Goal: Transaction & Acquisition: Purchase product/service

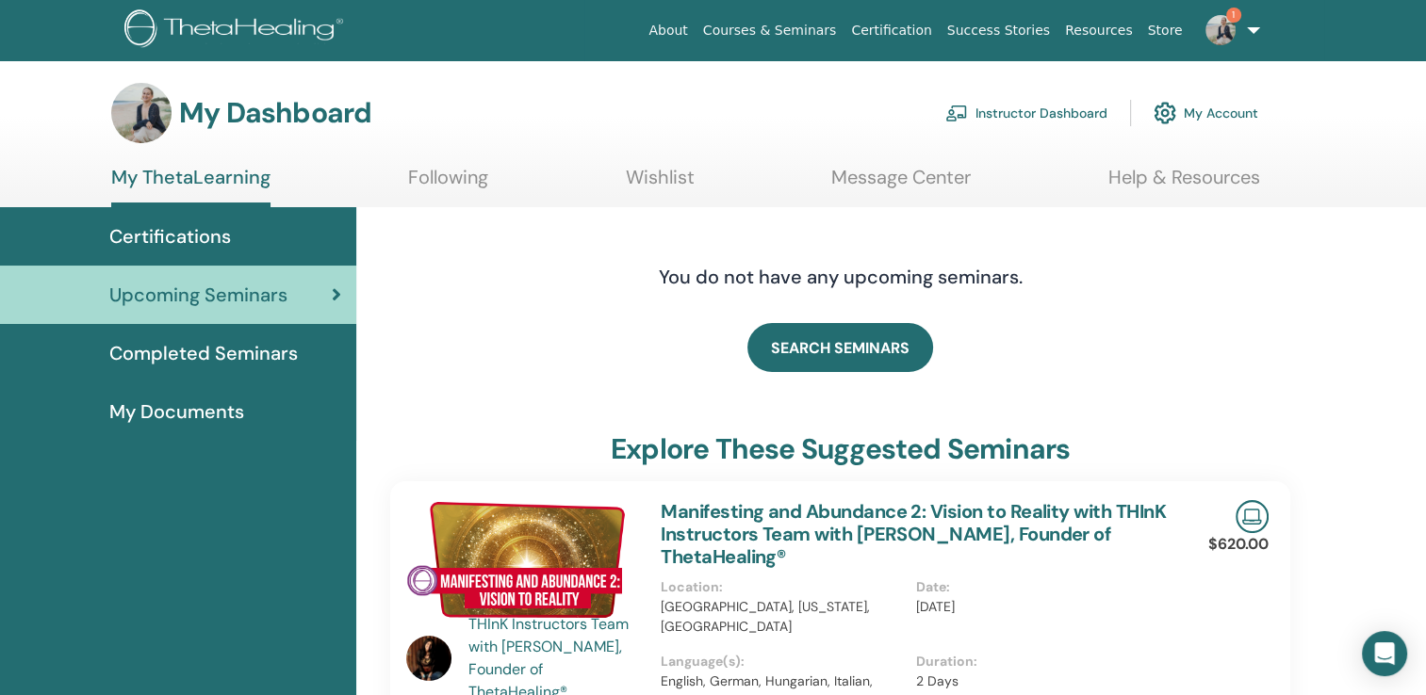
click at [1205, 116] on link "My Account" at bounding box center [1205, 112] width 105 height 41
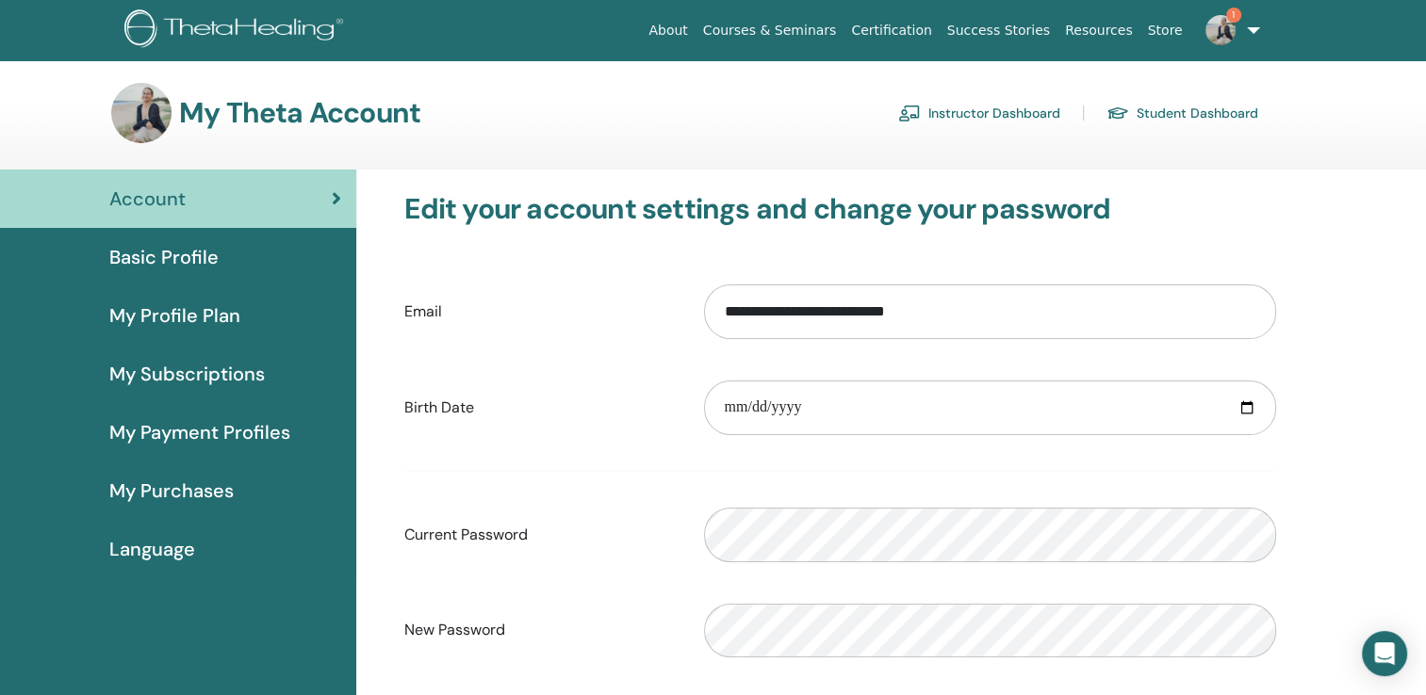
click at [1256, 26] on link "1" at bounding box center [1228, 30] width 77 height 60
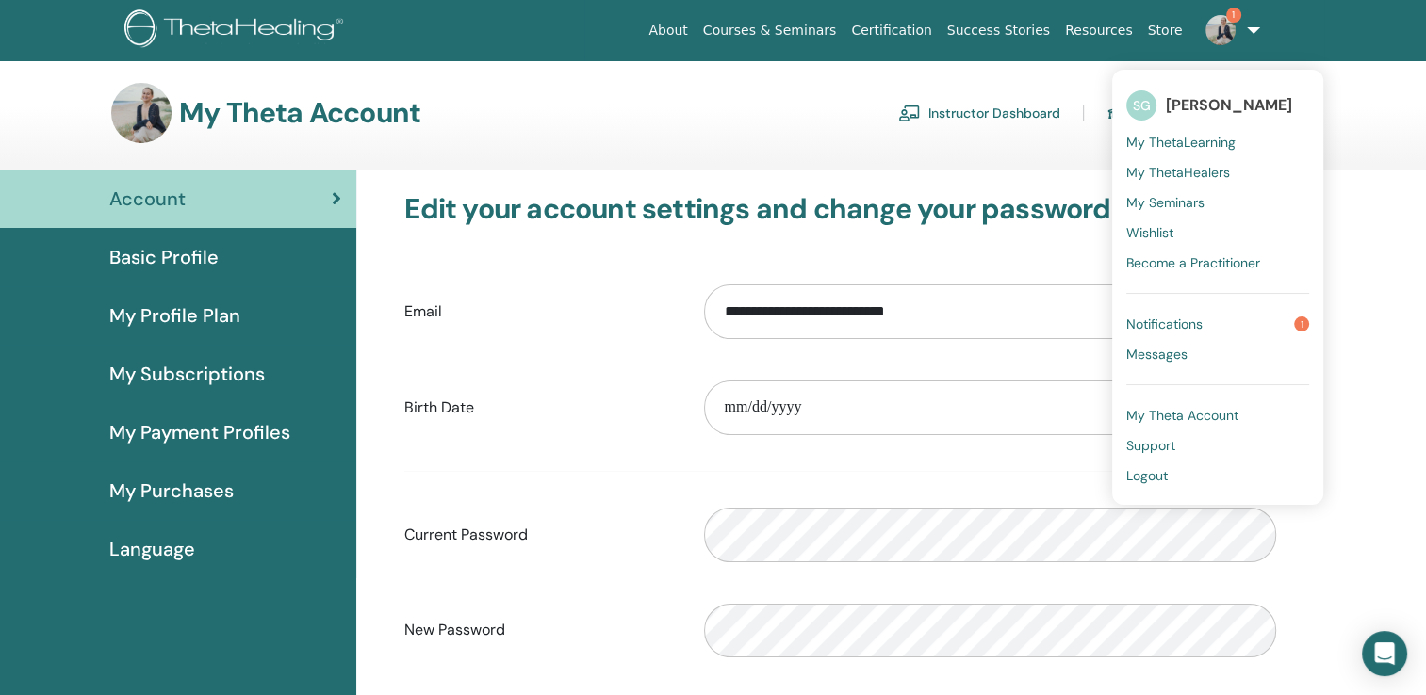
click at [1182, 203] on span "My Seminars" at bounding box center [1165, 202] width 78 height 17
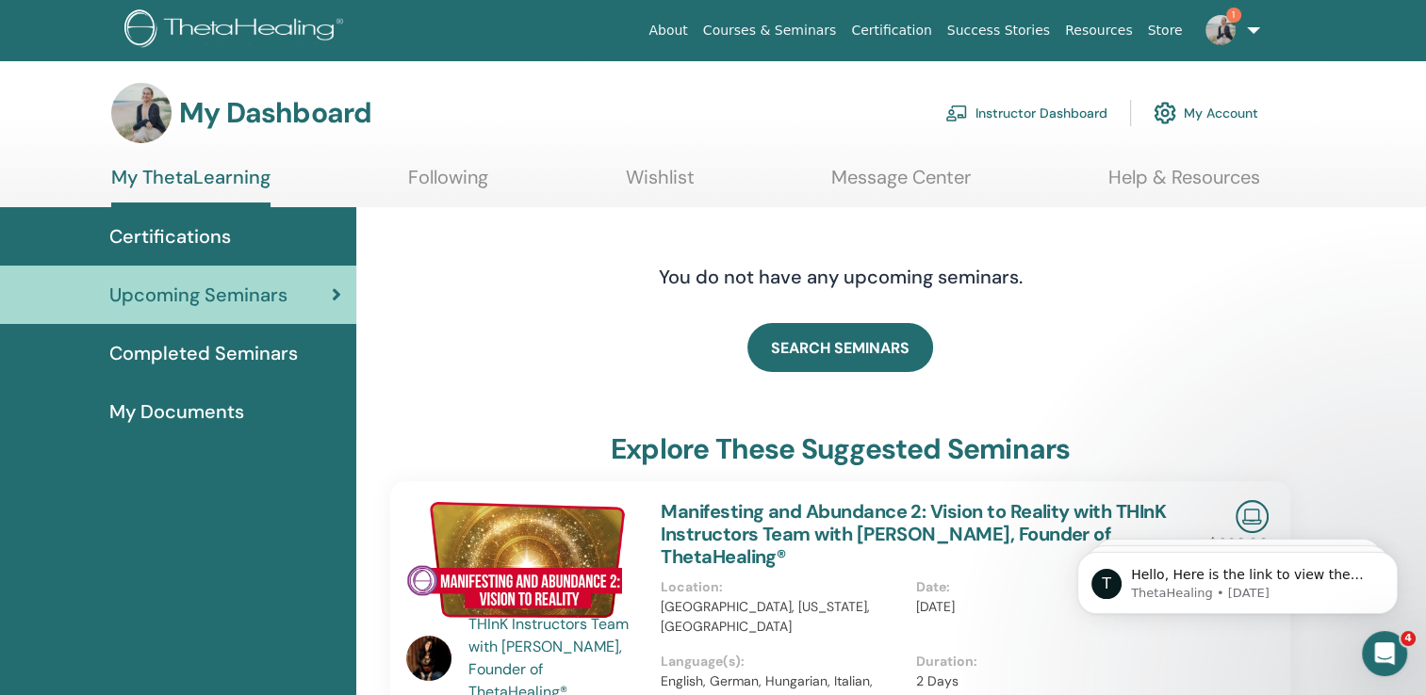
click at [226, 238] on span "Certifications" at bounding box center [170, 236] width 122 height 28
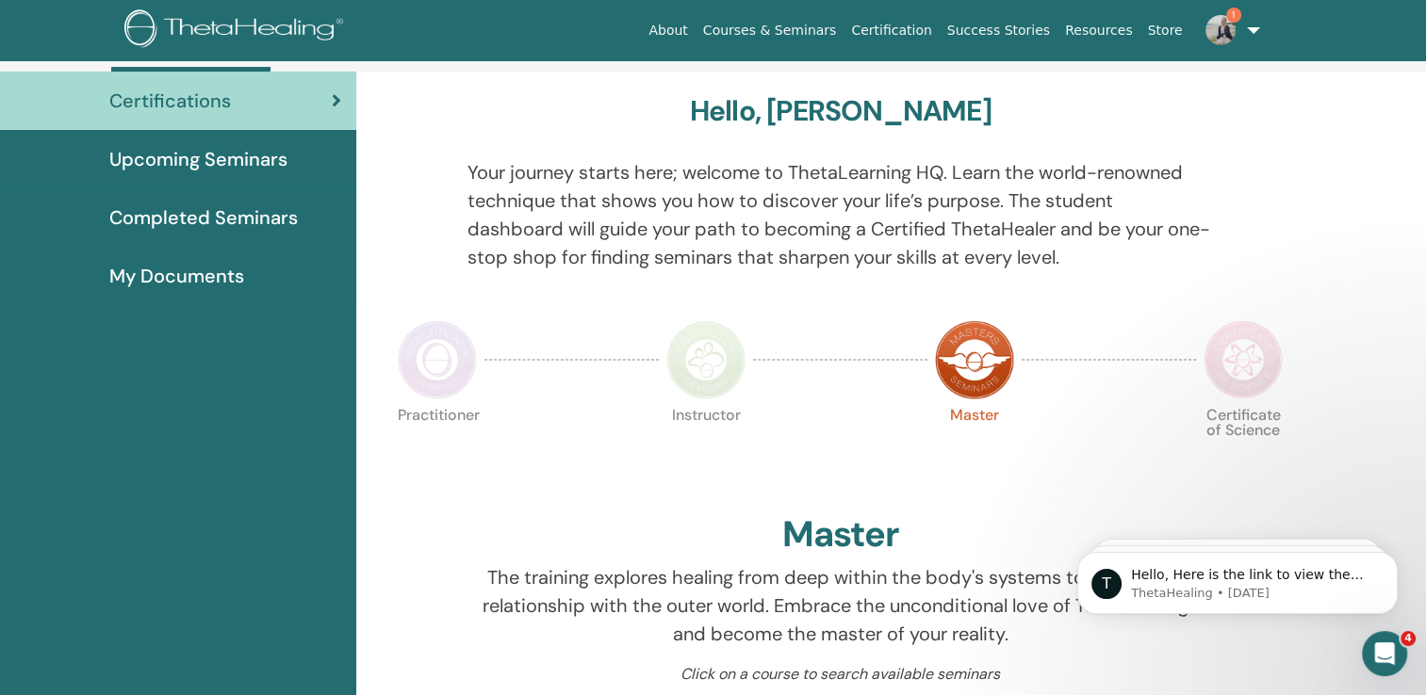
scroll to position [78, 0]
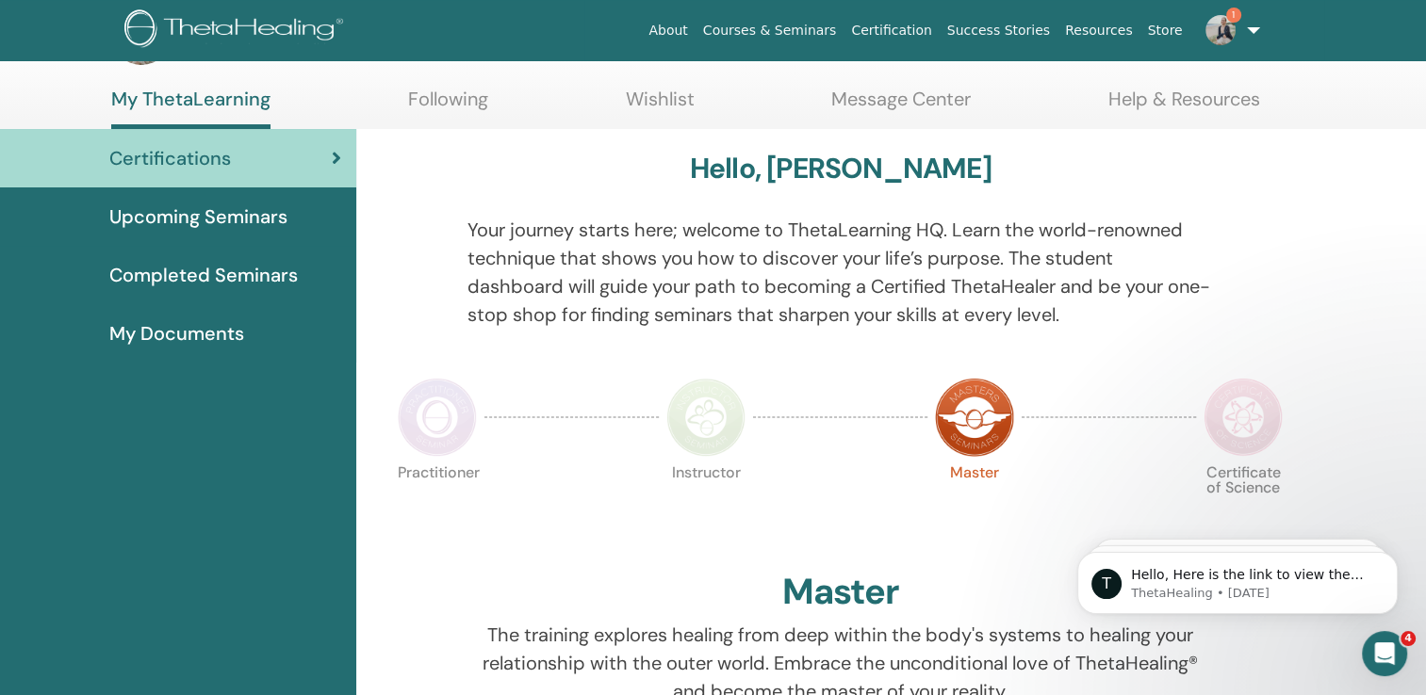
click at [1234, 17] on span "1" at bounding box center [1233, 15] width 15 height 15
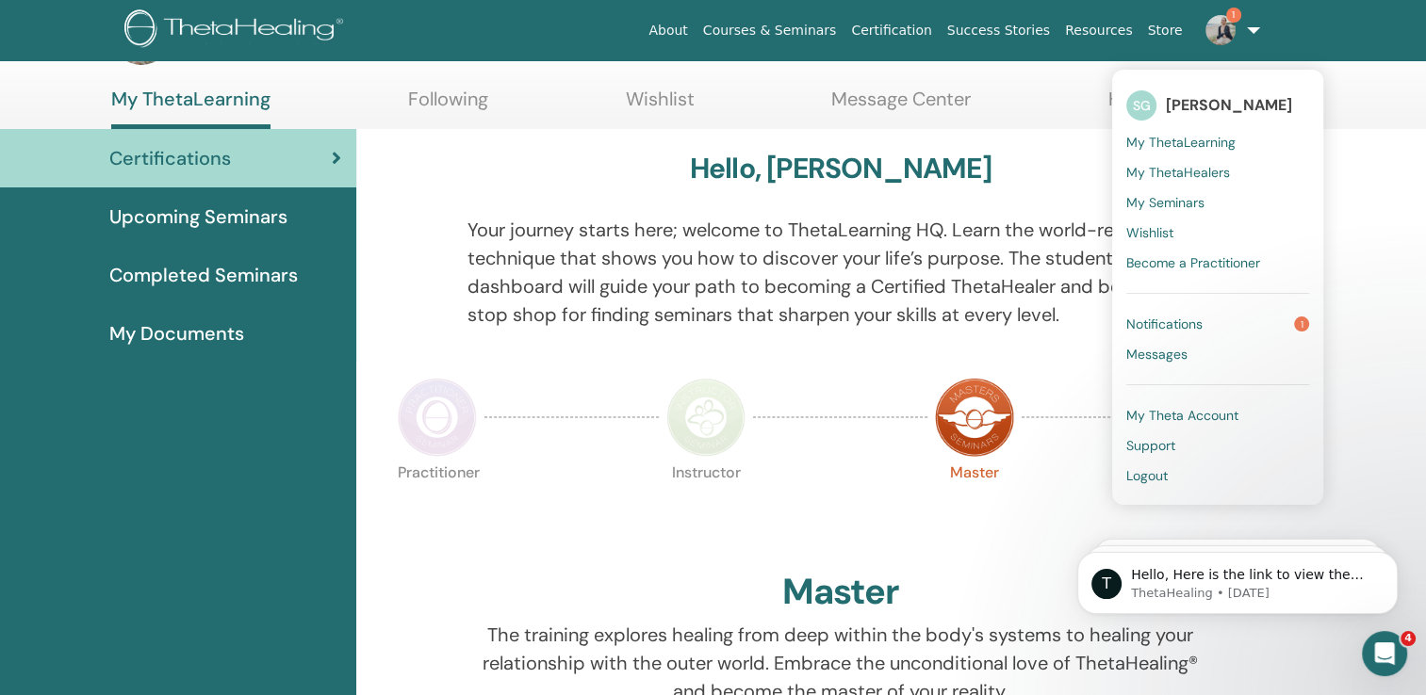
click at [1202, 335] on link "Notifications 1" at bounding box center [1217, 324] width 183 height 30
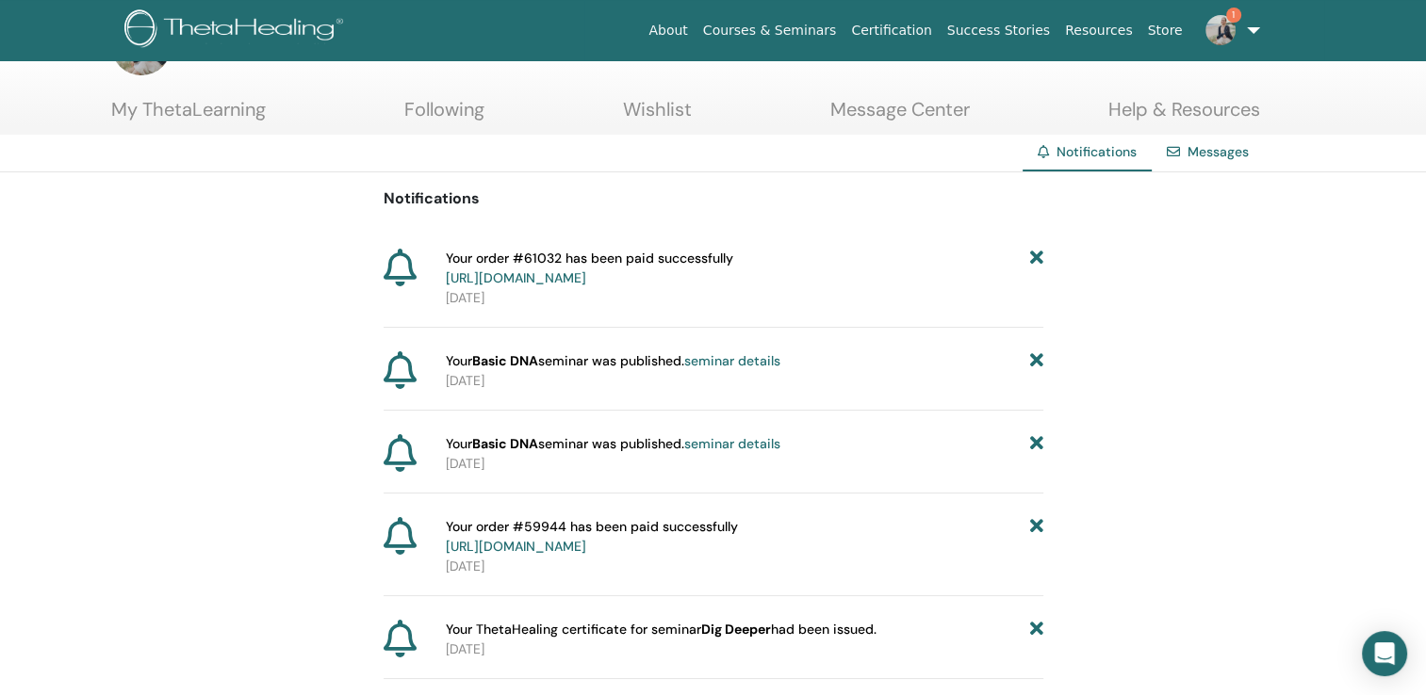
scroll to position [94, 0]
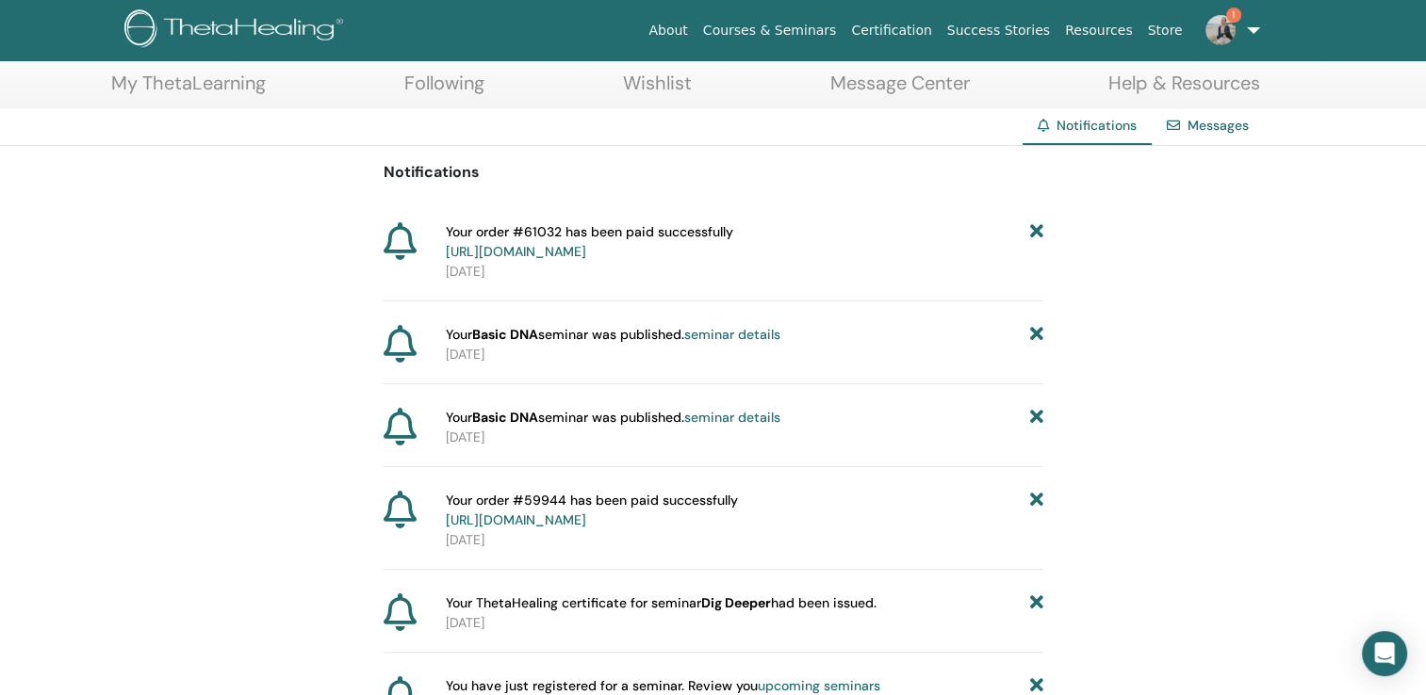
click at [724, 330] on link "seminar details" at bounding box center [732, 334] width 96 height 17
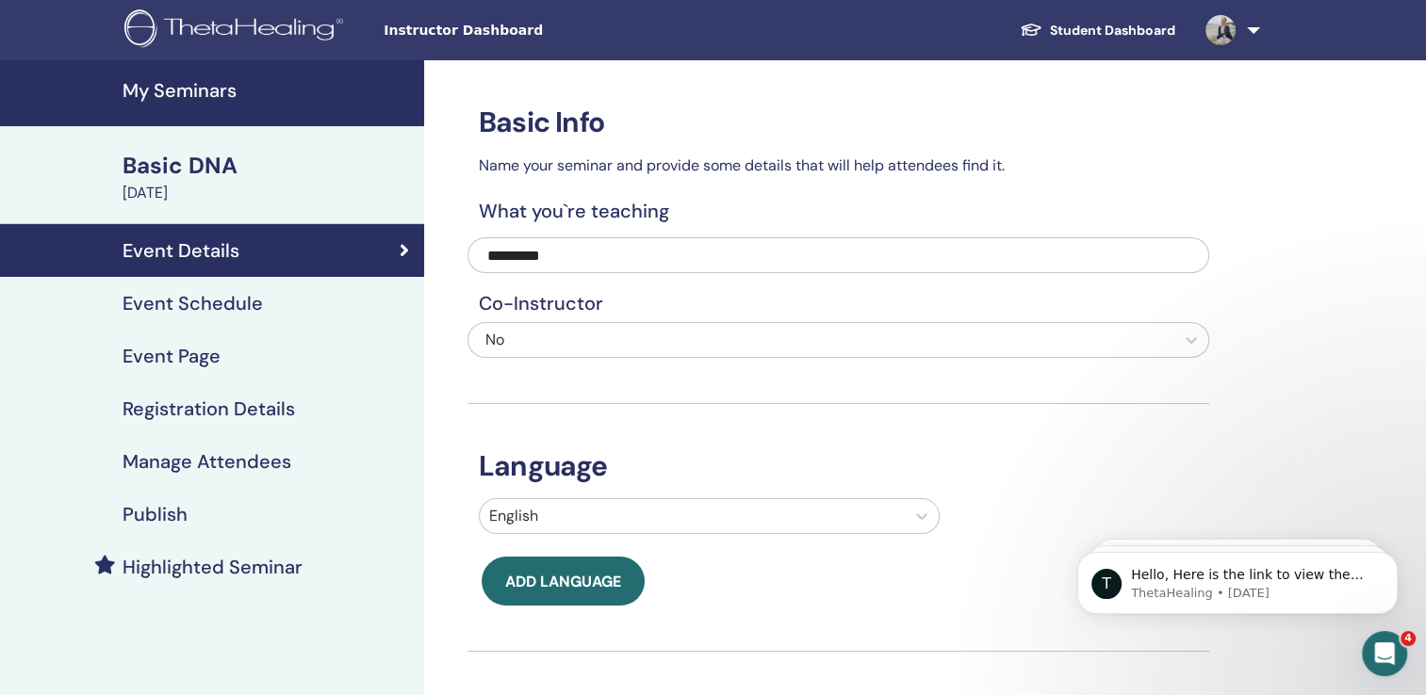
click at [149, 506] on h4 "Publish" at bounding box center [155, 514] width 65 height 23
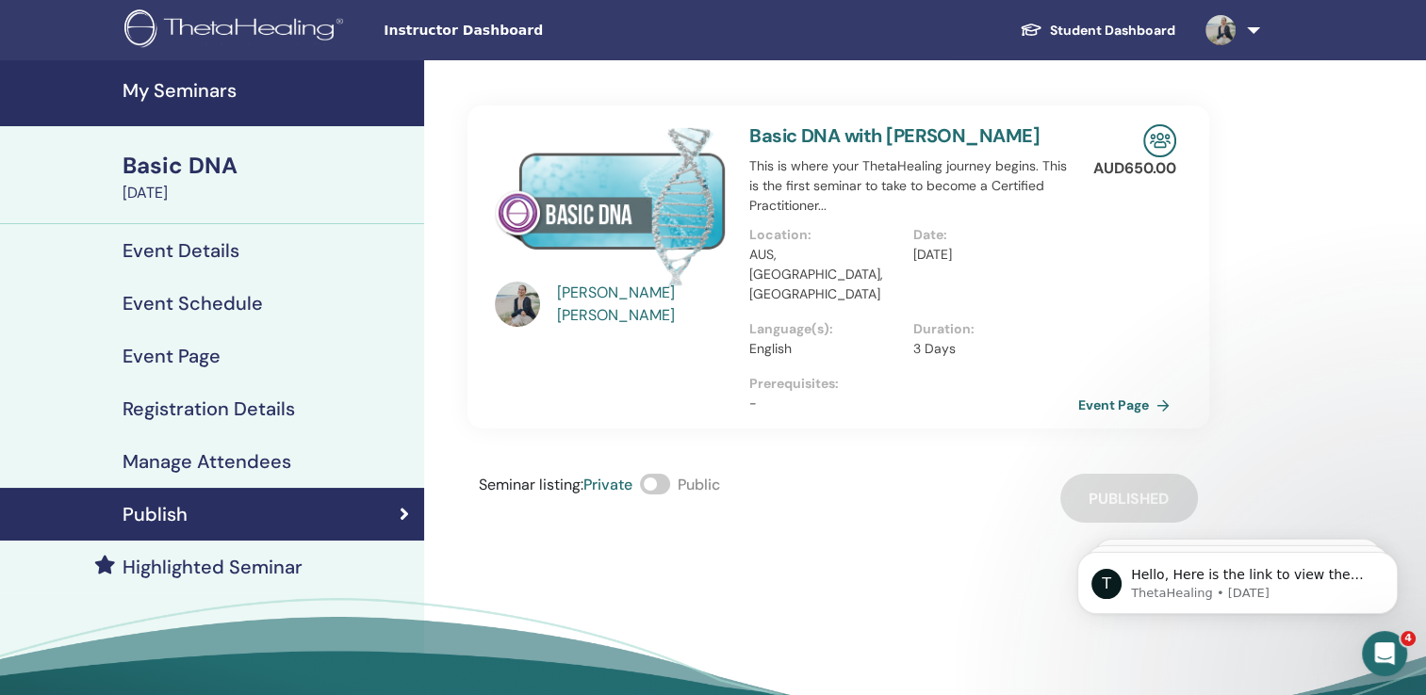
click at [667, 490] on span at bounding box center [655, 484] width 30 height 21
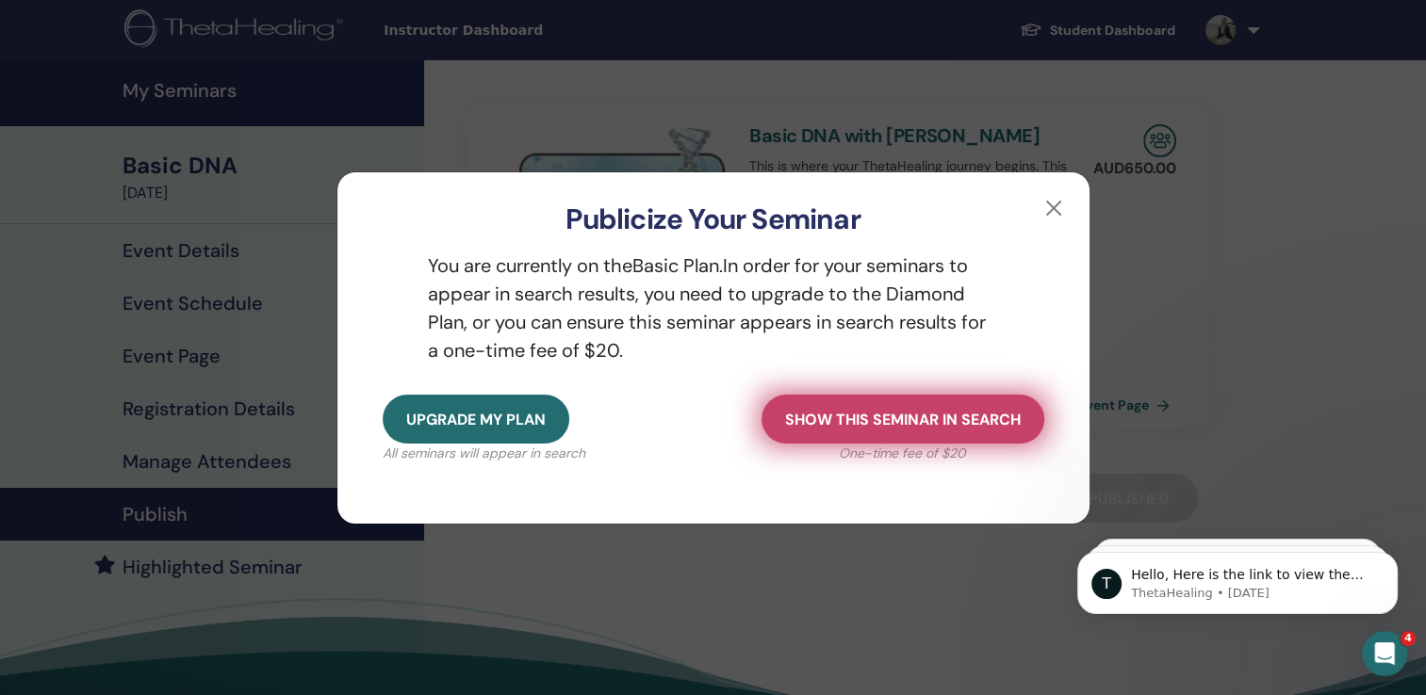
click at [925, 420] on span "Show this seminar in search" at bounding box center [903, 420] width 236 height 20
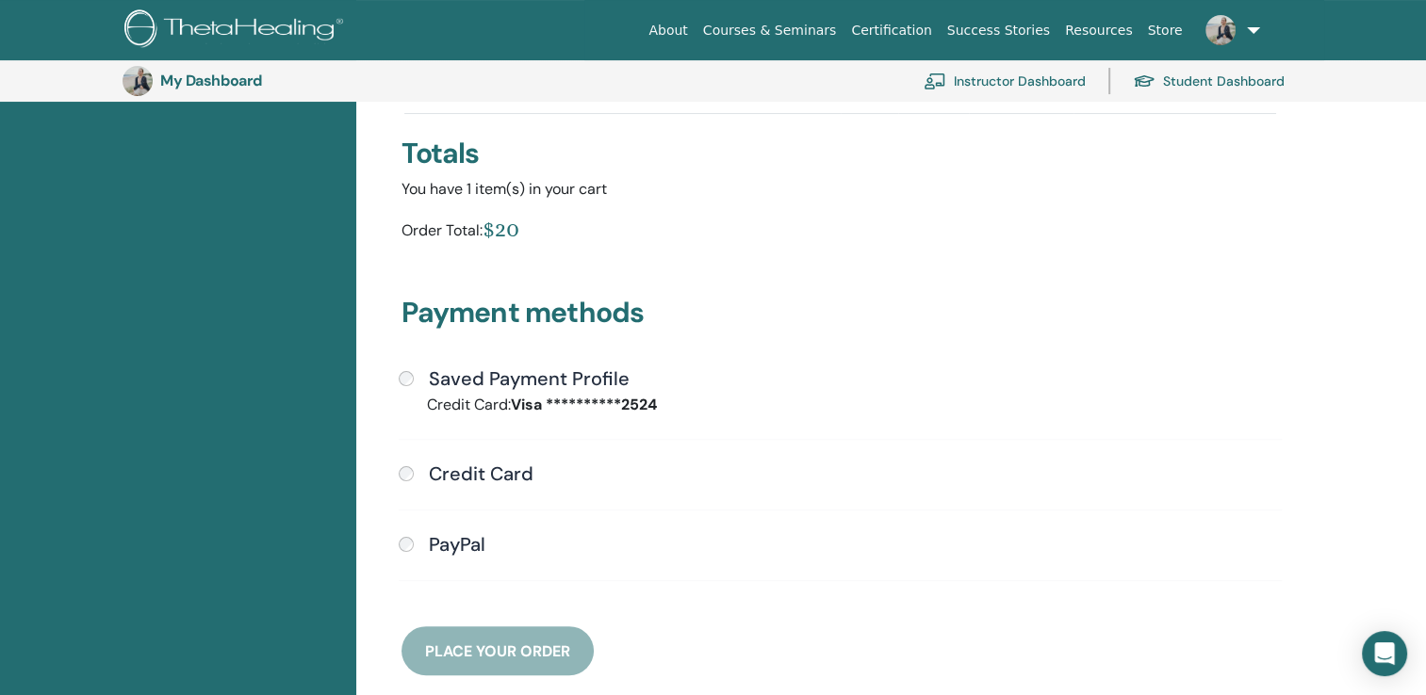
scroll to position [298, 0]
click at [522, 395] on strong "**********" at bounding box center [584, 405] width 146 height 20
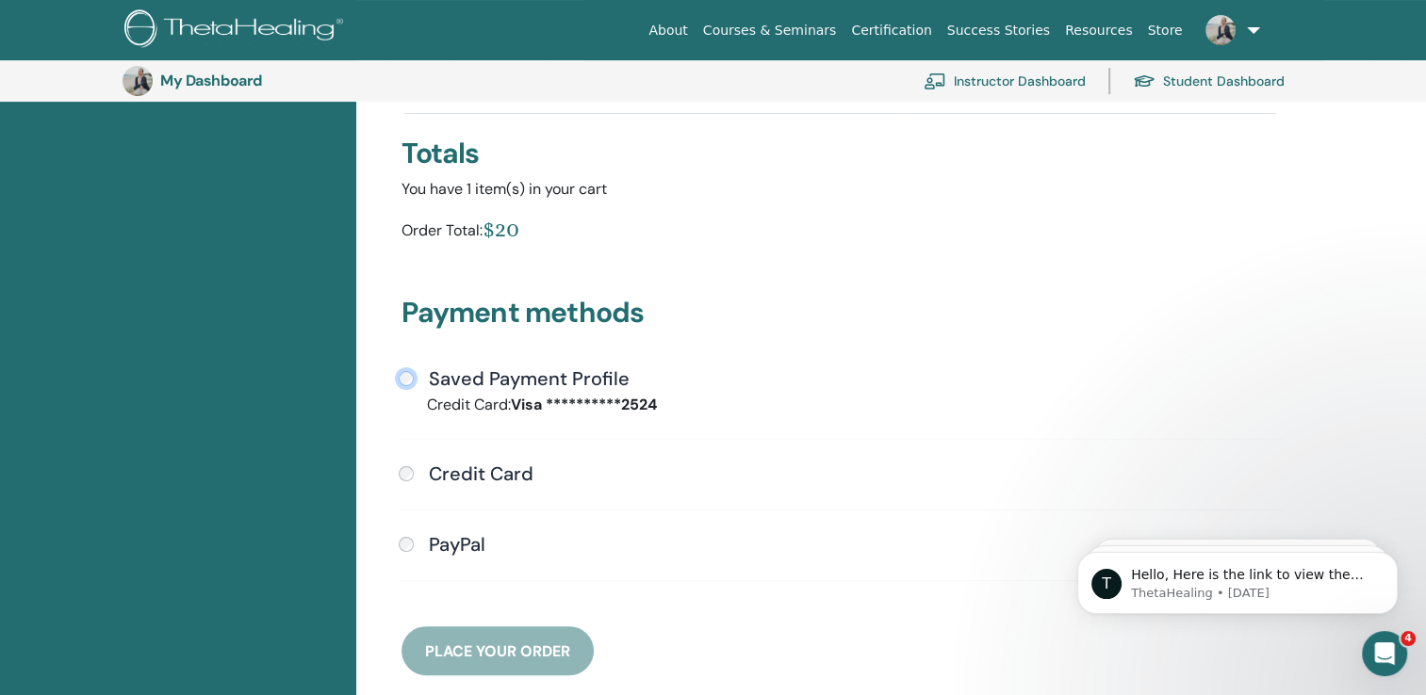
scroll to position [0, 0]
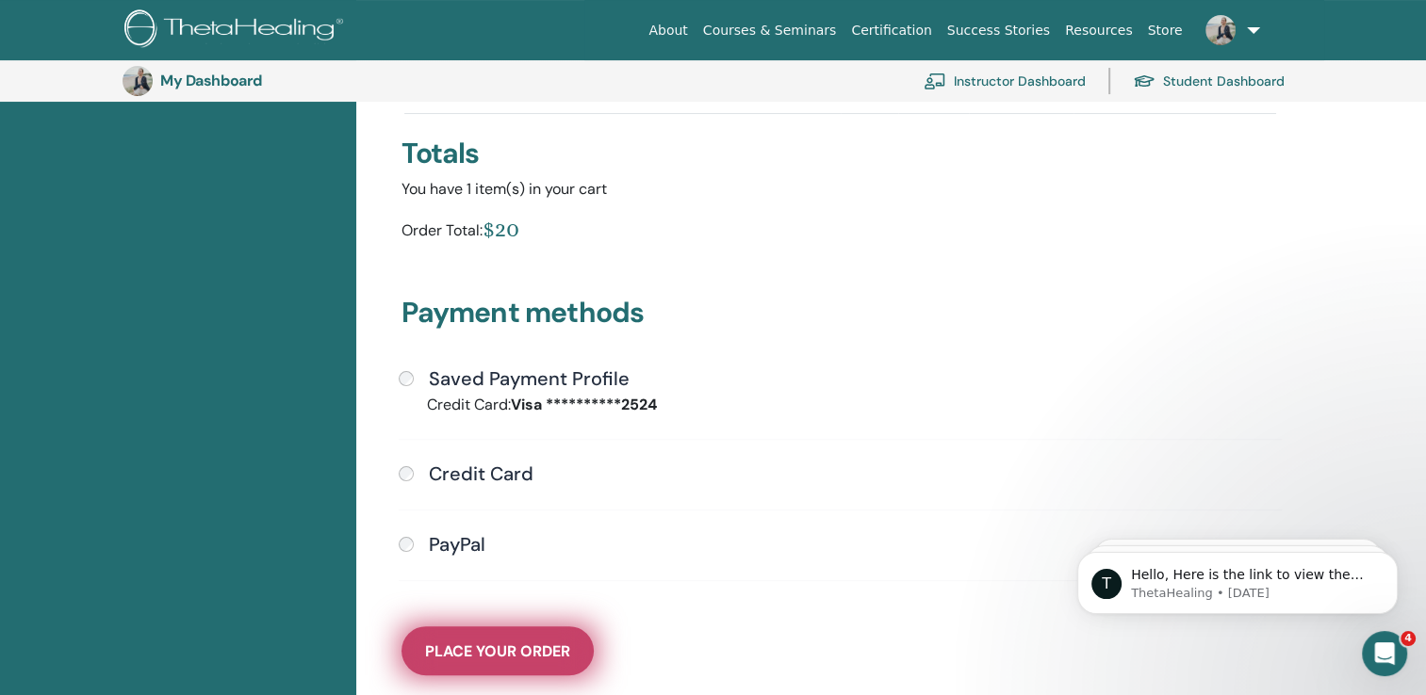
click at [499, 635] on button "Place Your Order" at bounding box center [497, 651] width 192 height 49
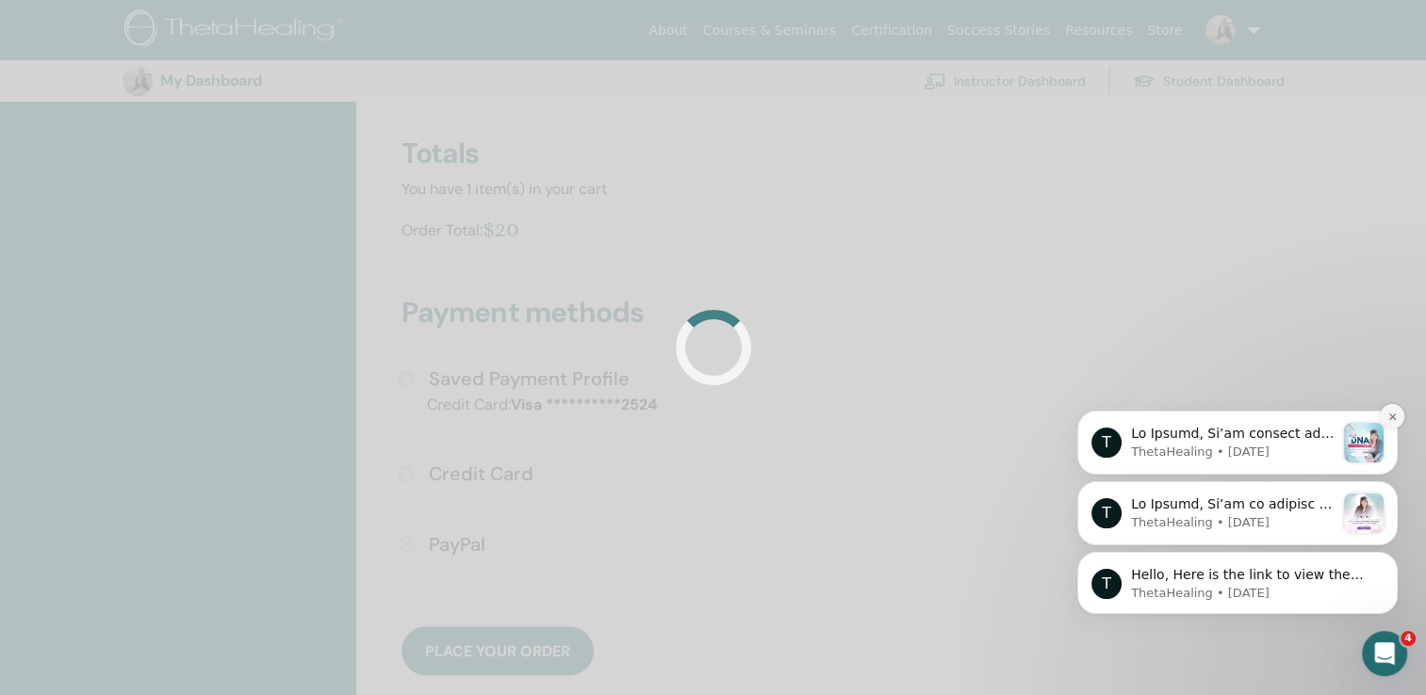
click at [1394, 419] on icon "Dismiss notification" at bounding box center [1392, 417] width 10 height 10
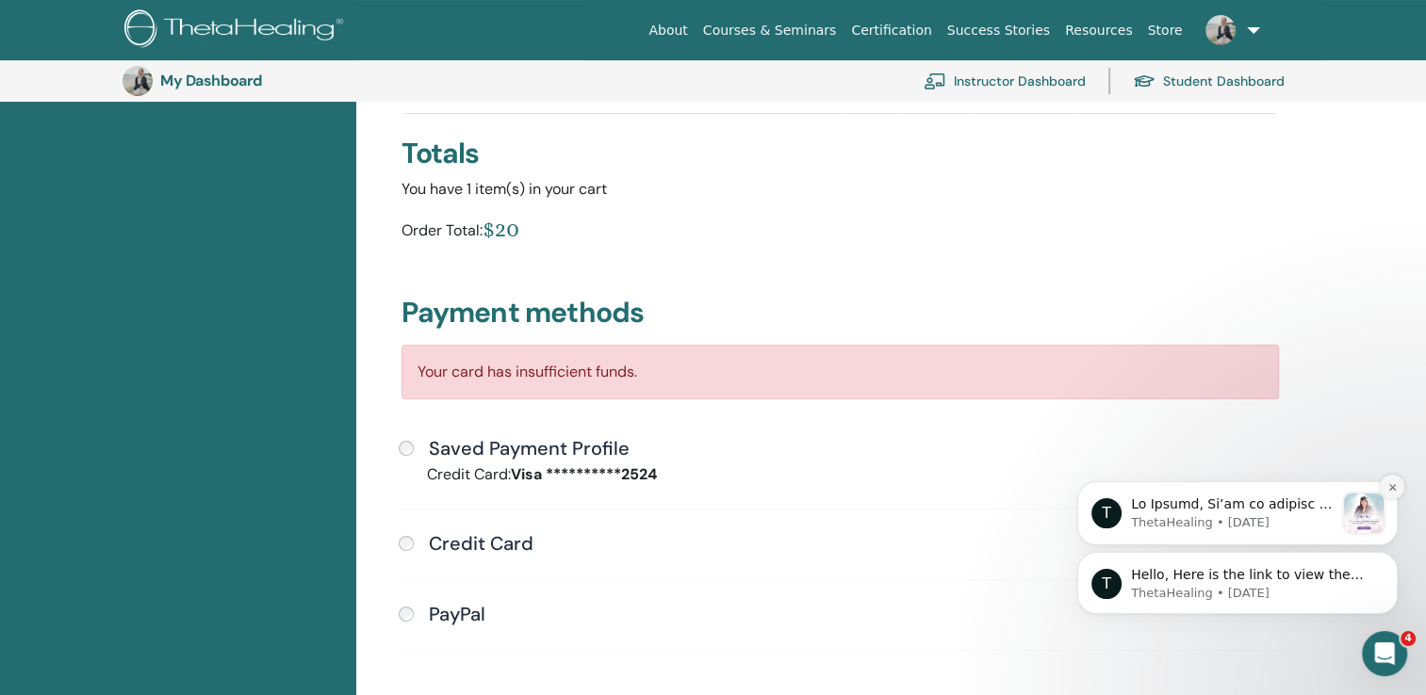
click at [1387, 492] on icon "Dismiss notification" at bounding box center [1392, 487] width 10 height 10
click at [1392, 565] on button "Dismiss notification" at bounding box center [1392, 558] width 25 height 25
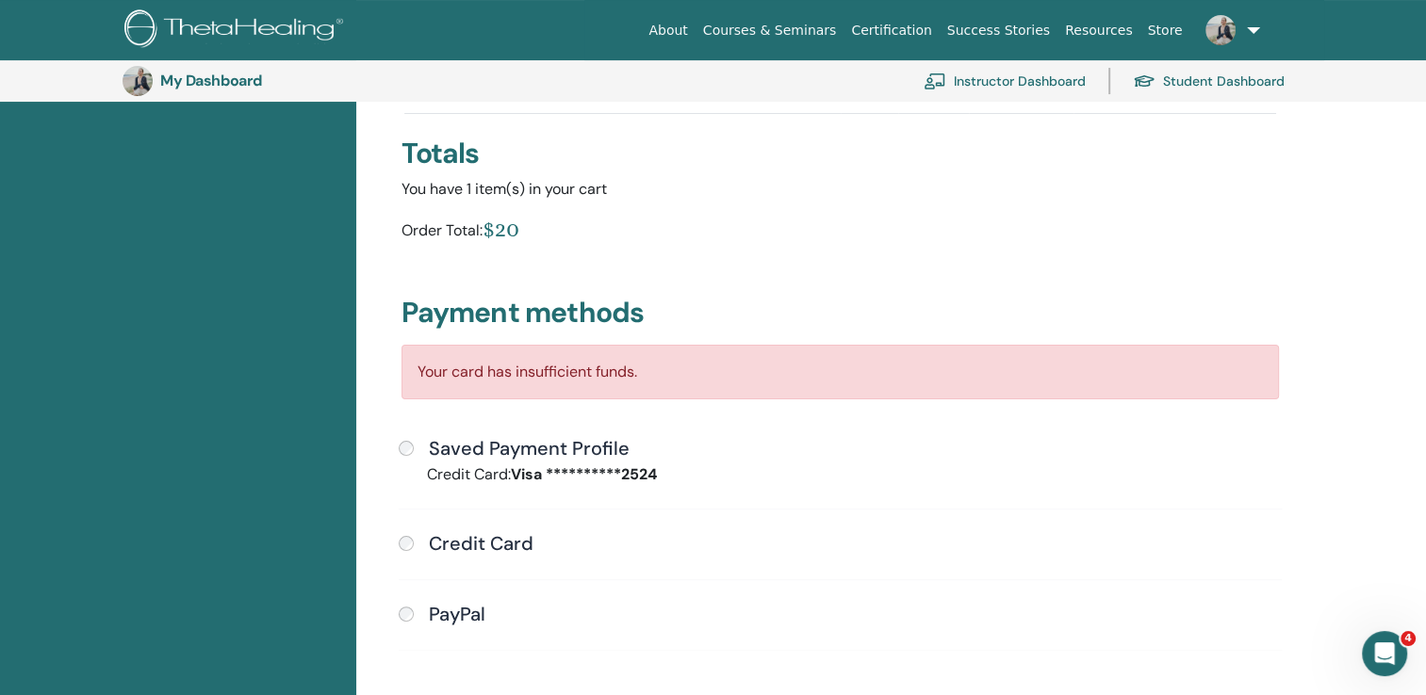
click at [511, 545] on h4 "Credit Card" at bounding box center [481, 543] width 105 height 23
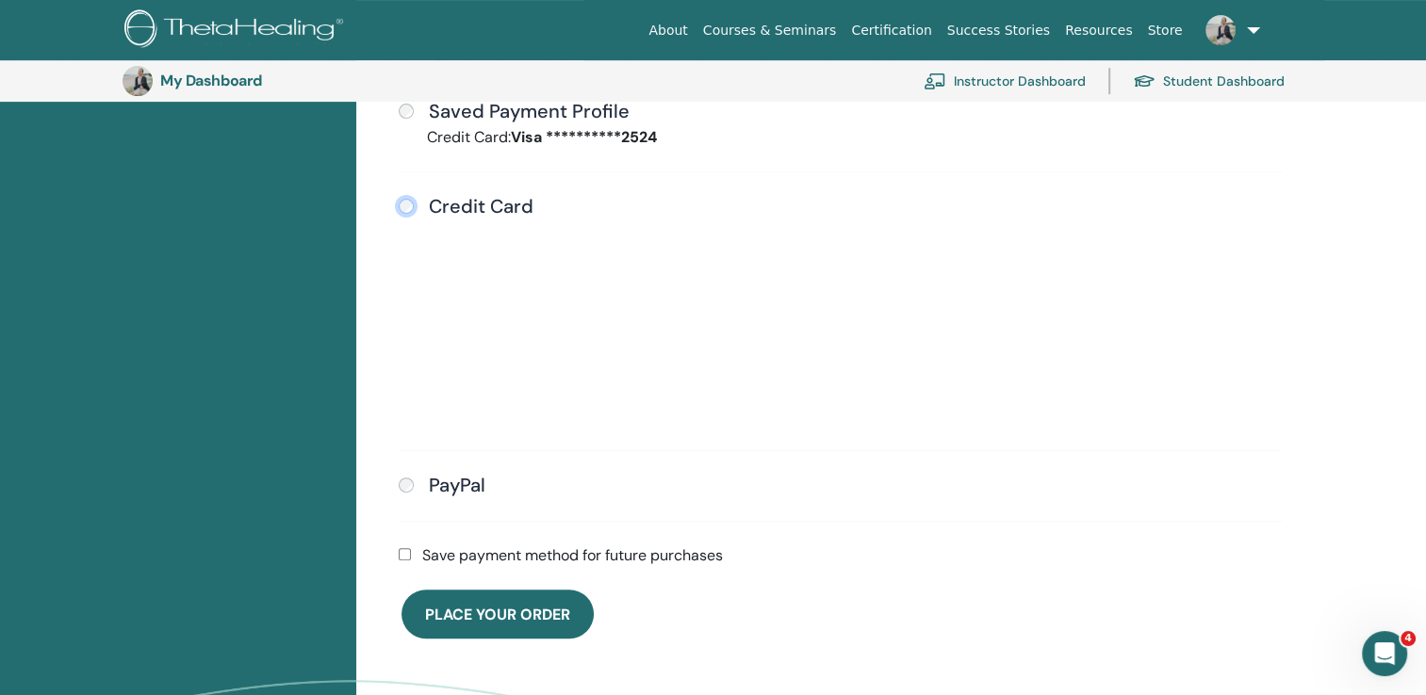
scroll to position [577, 0]
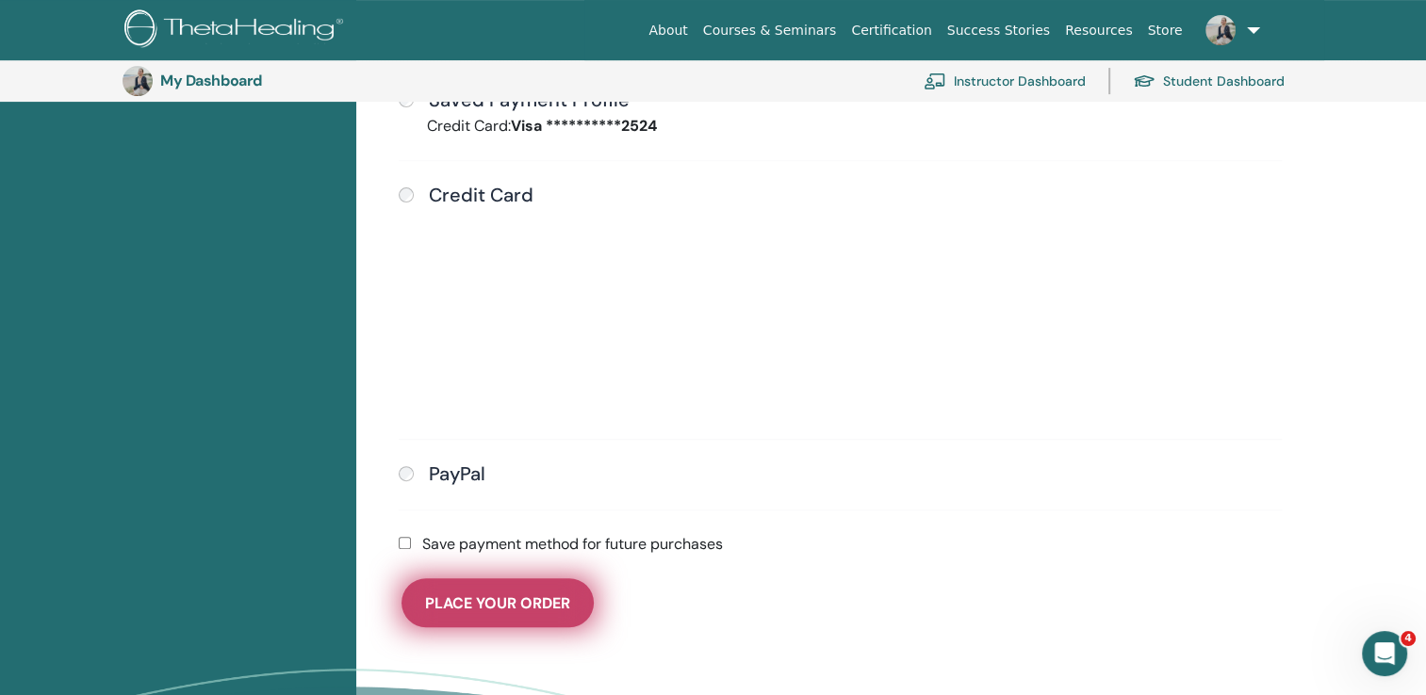
click at [508, 600] on span "Place Your Order" at bounding box center [497, 604] width 145 height 20
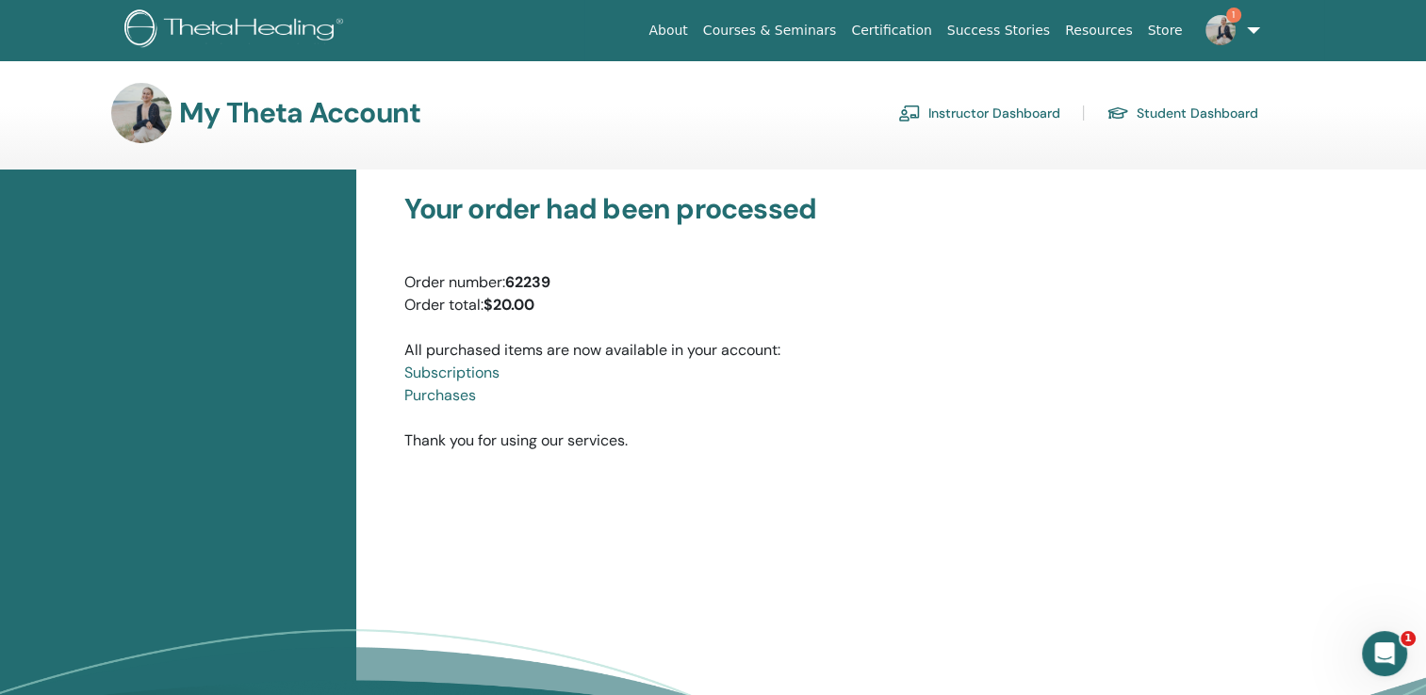
click at [1005, 113] on link "Instructor Dashboard" at bounding box center [979, 113] width 162 height 30
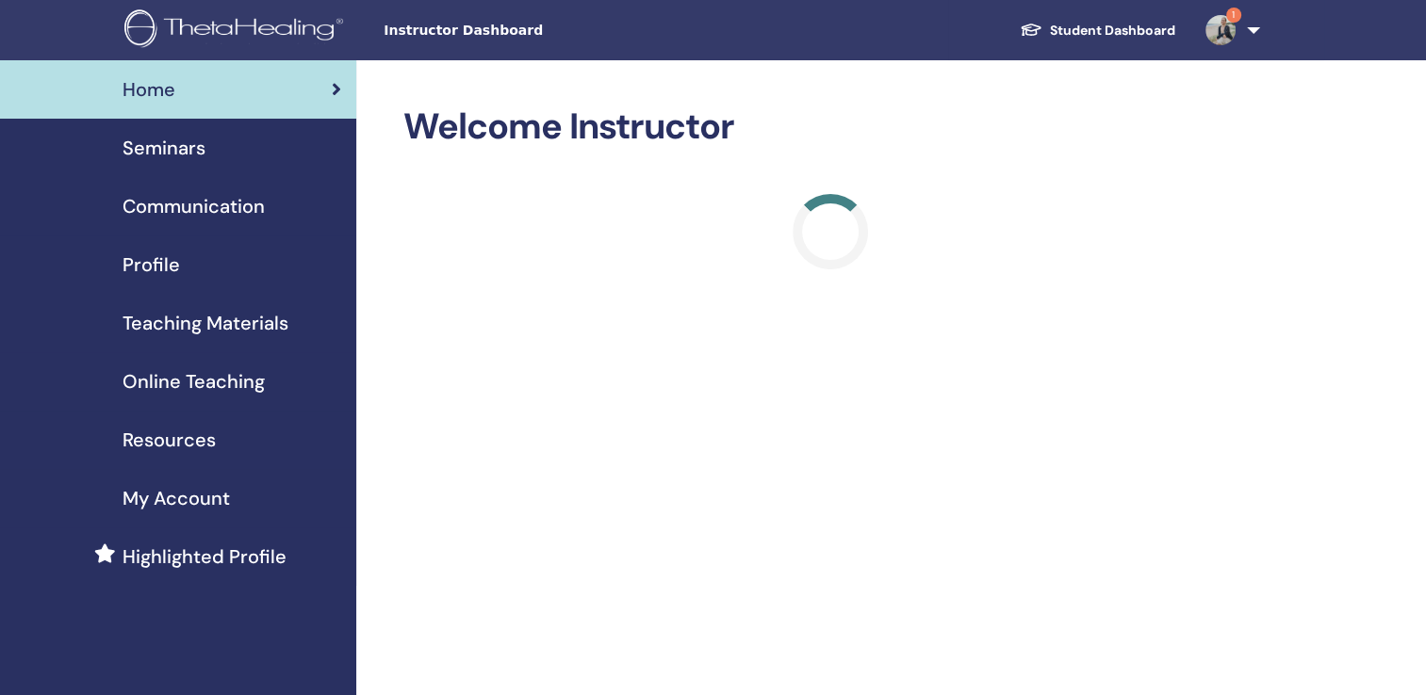
click at [172, 165] on link "Seminars" at bounding box center [178, 148] width 356 height 58
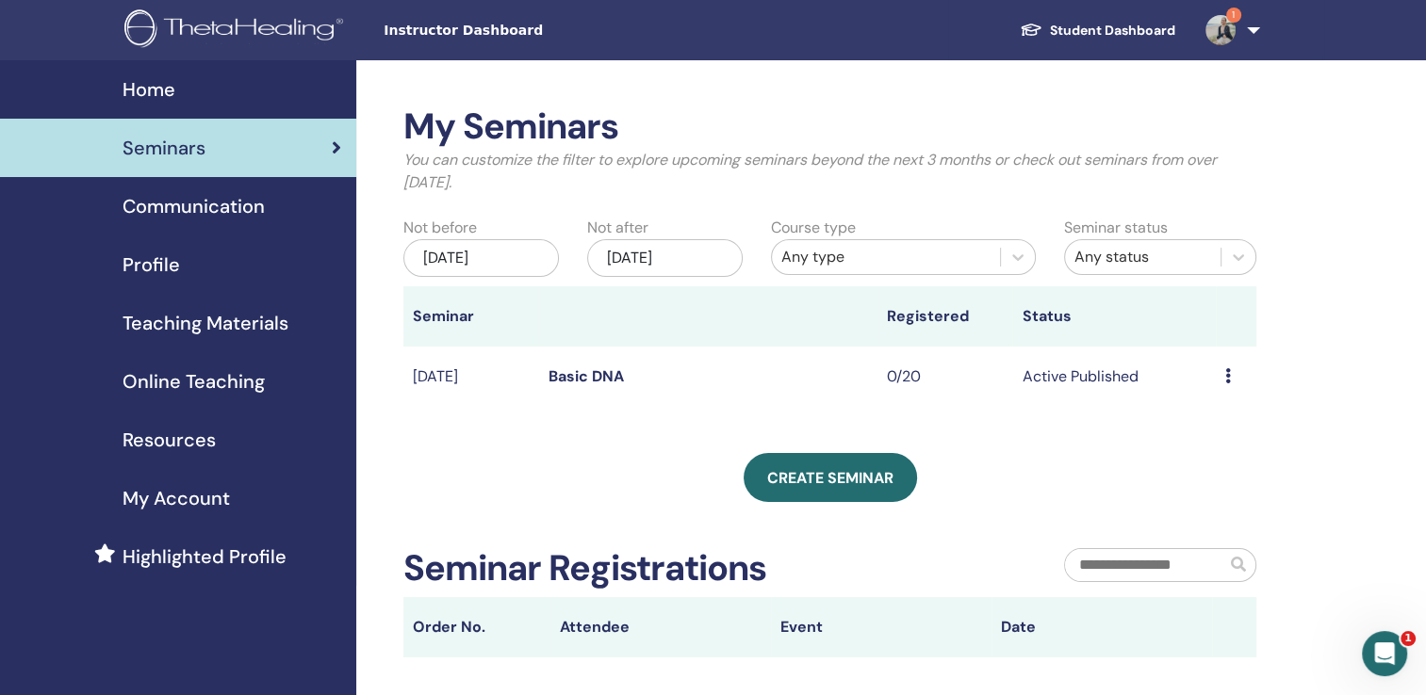
click at [1226, 382] on icon at bounding box center [1228, 375] width 6 height 15
click at [1218, 400] on link "Preview" at bounding box center [1204, 396] width 54 height 20
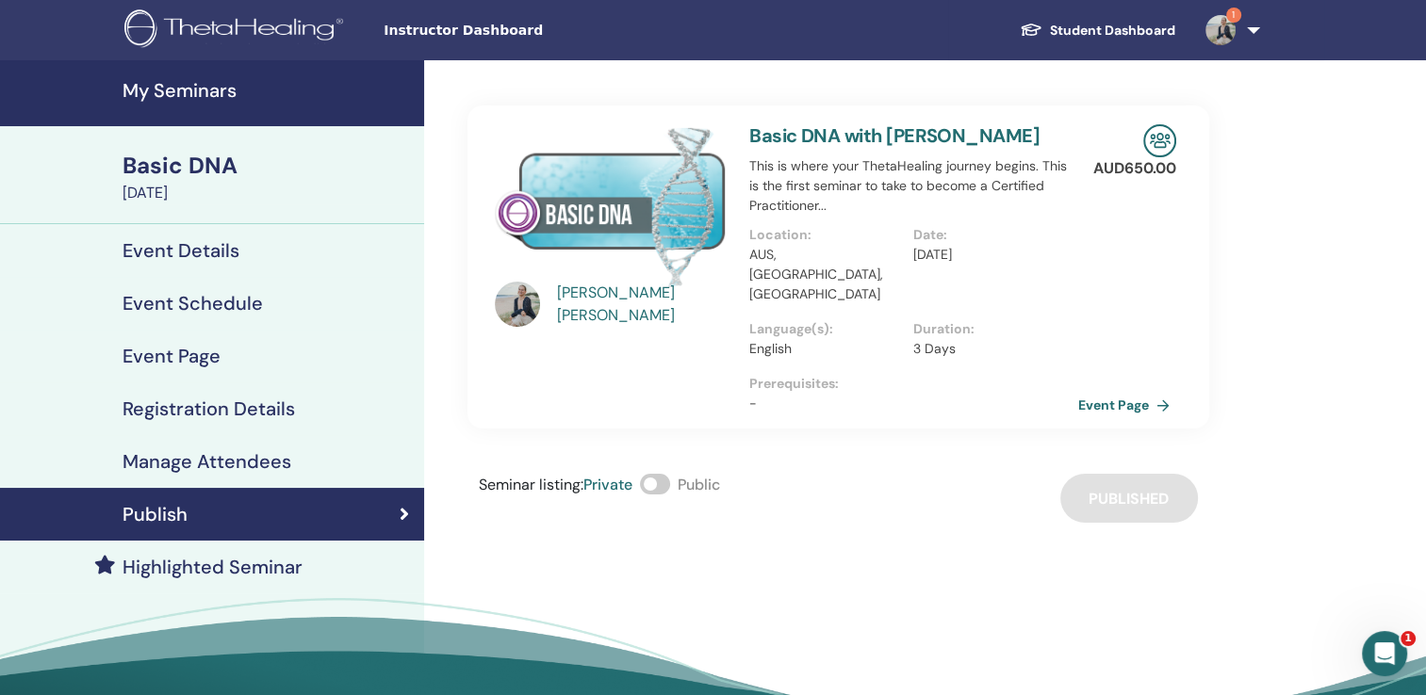
click at [665, 488] on span at bounding box center [655, 484] width 30 height 21
click at [1122, 408] on link "Event Page" at bounding box center [1130, 405] width 99 height 28
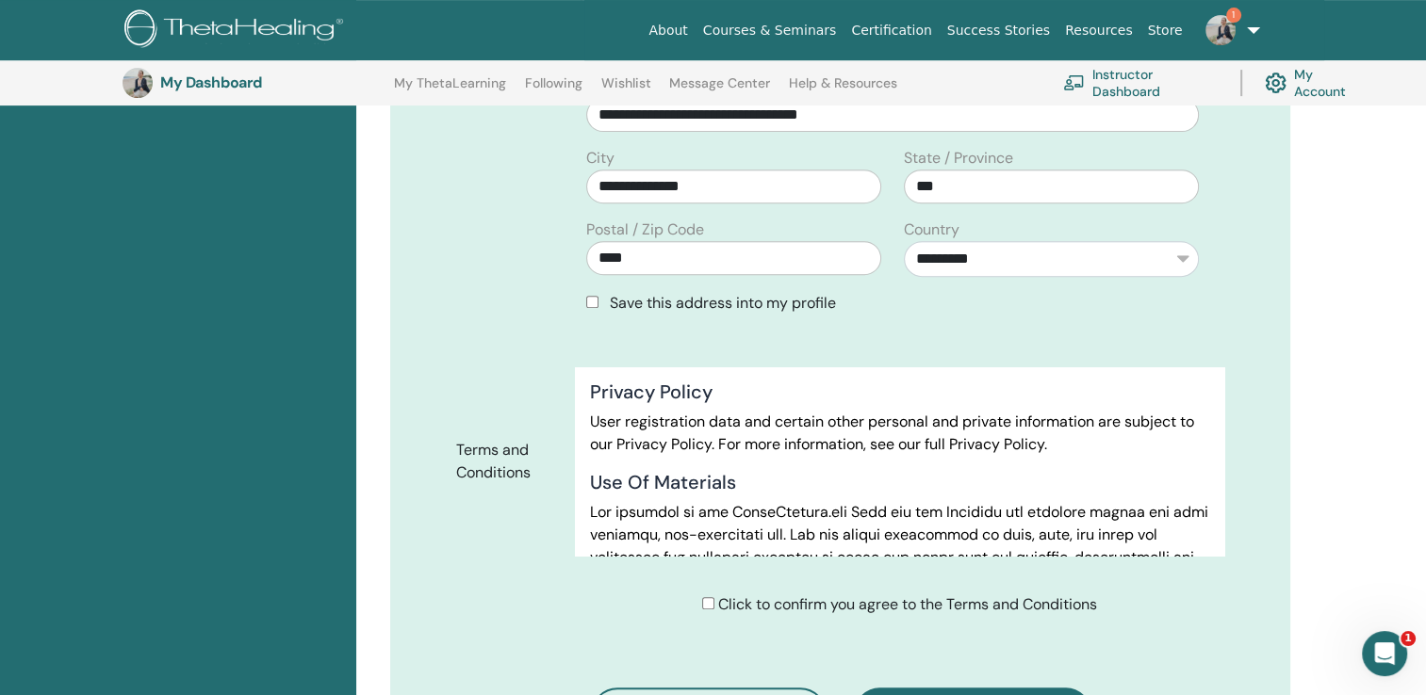
scroll to position [3828, 0]
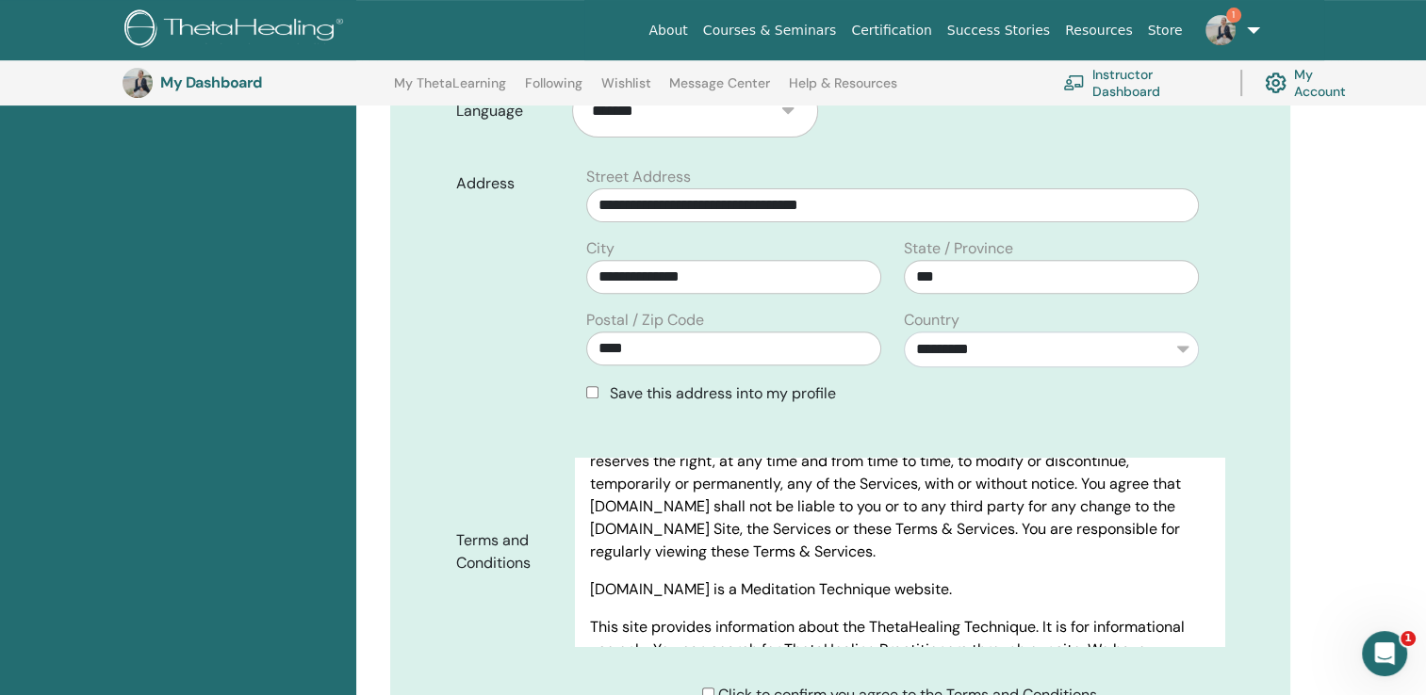
scroll to position [1118, 0]
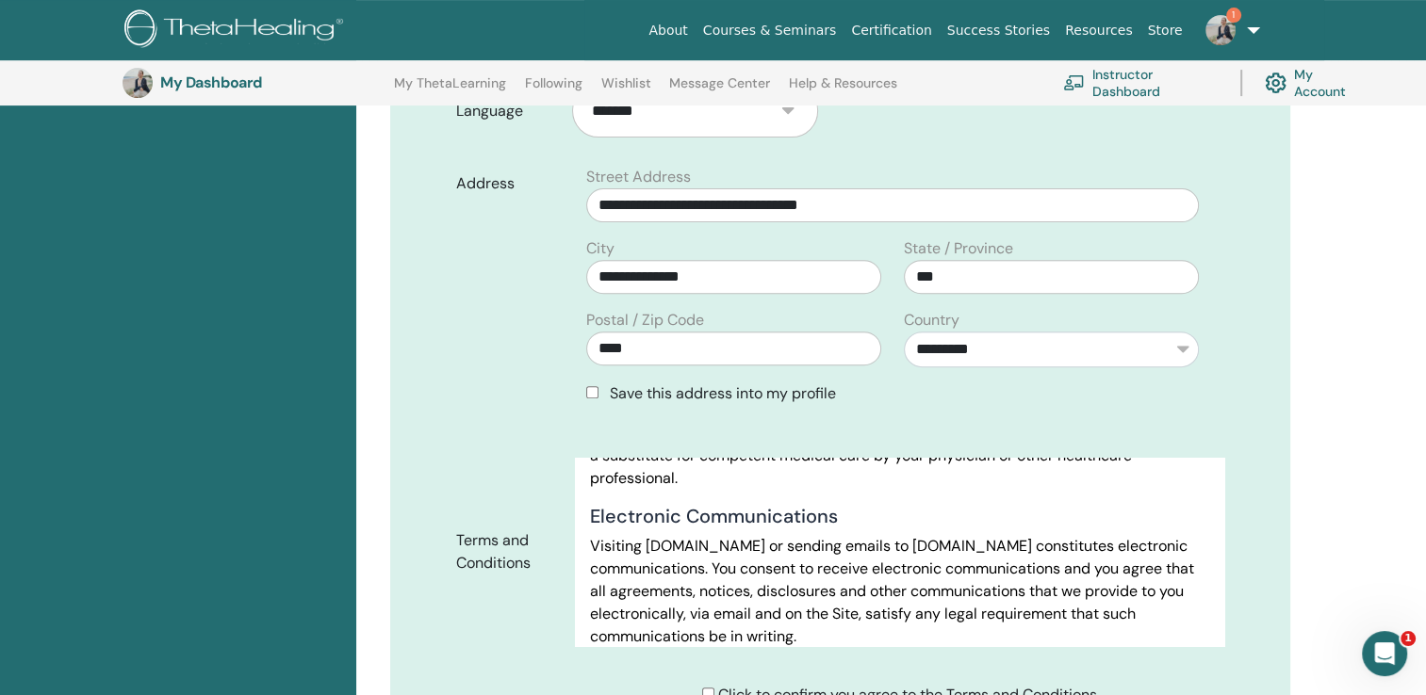
click at [1074, 565] on p "Visiting [DOMAIN_NAME] or sending emails to [DOMAIN_NAME] constitutes electroni…" at bounding box center [899, 591] width 619 height 113
click at [1231, 12] on span "1" at bounding box center [1233, 15] width 15 height 15
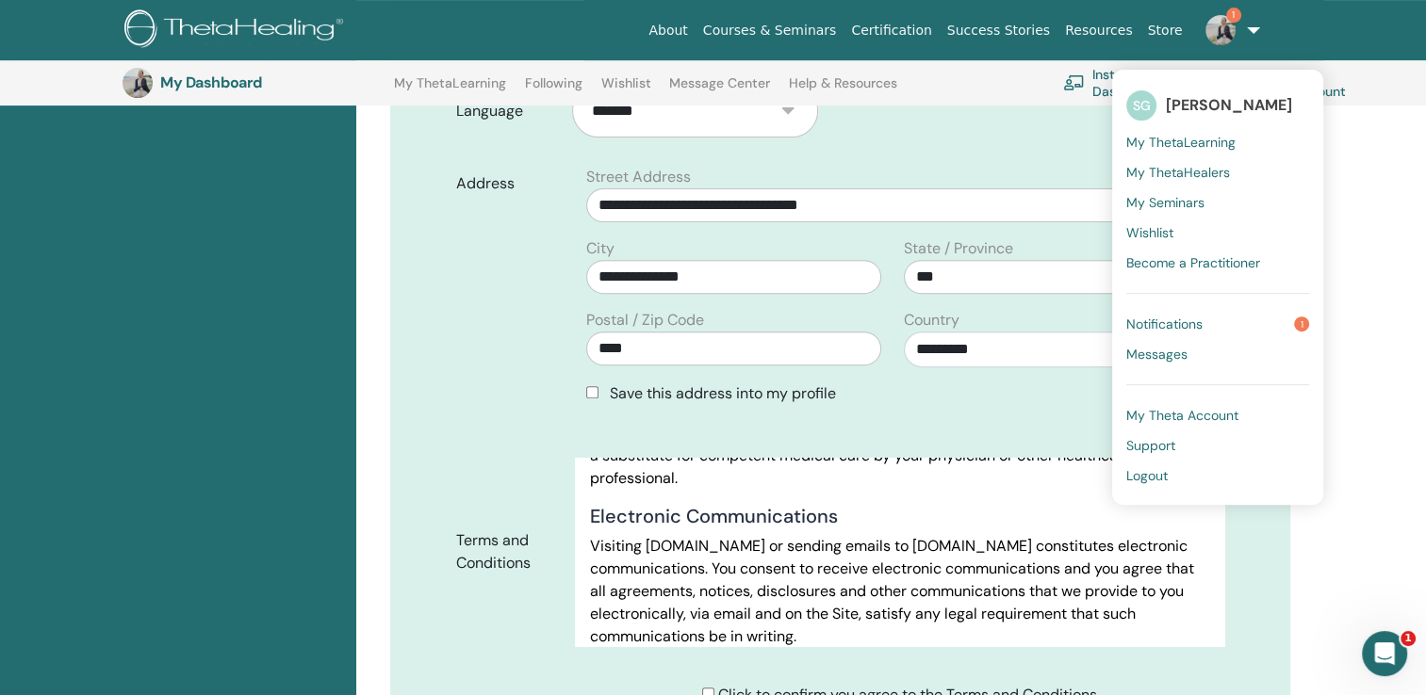
click at [1173, 324] on span "Notifications" at bounding box center [1164, 324] width 76 height 17
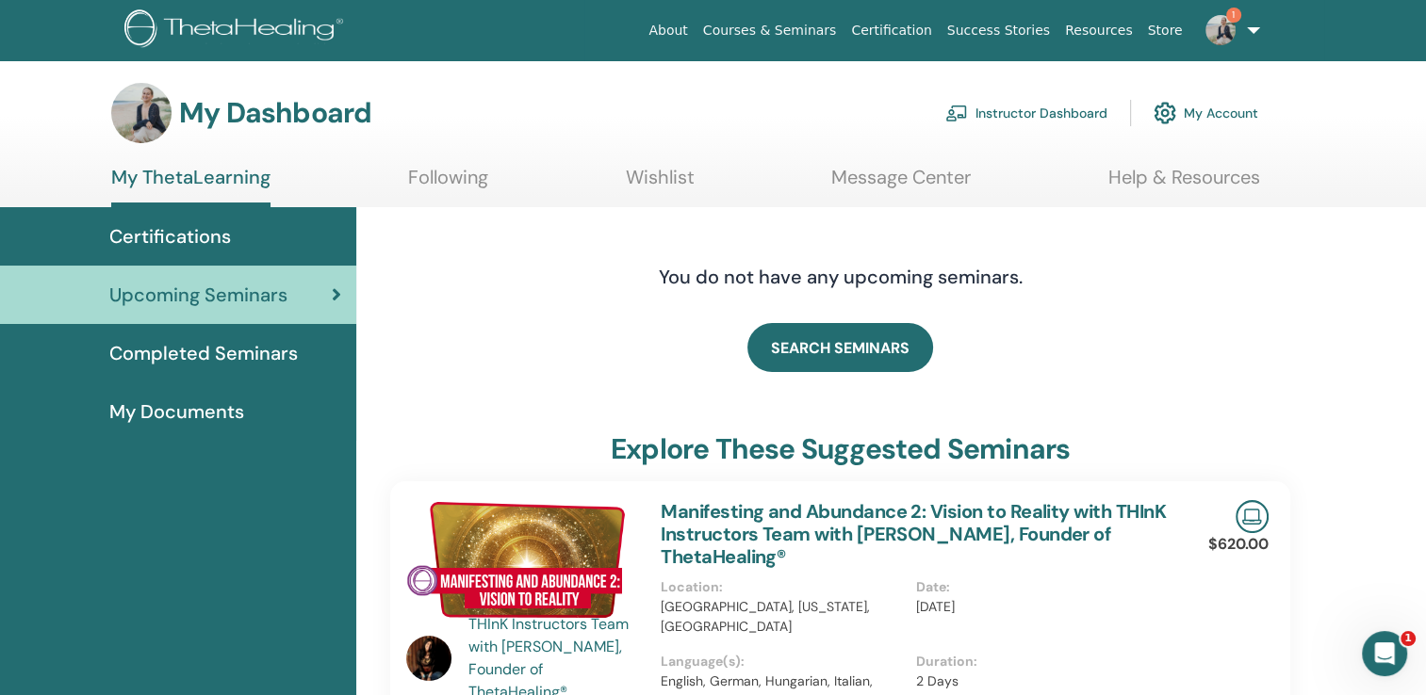
click at [1238, 32] on span "1" at bounding box center [1220, 29] width 45 height 15
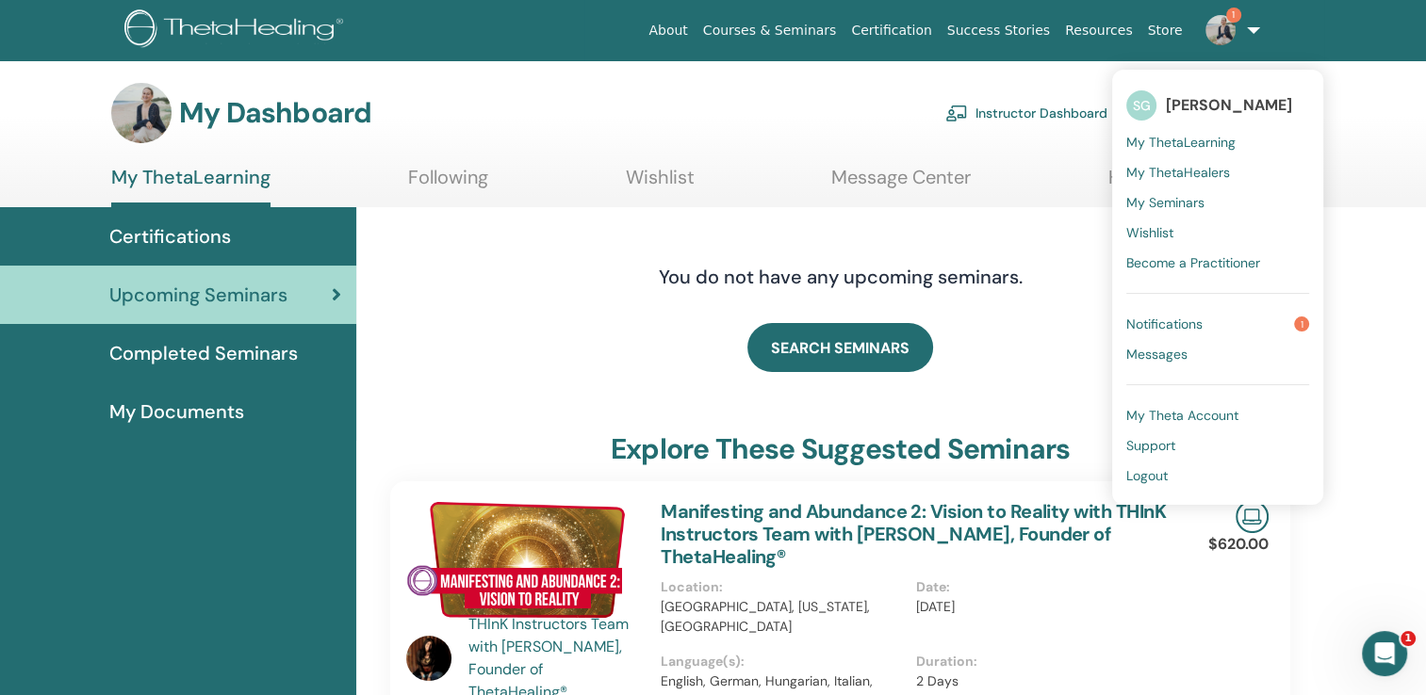
click at [1154, 208] on span "My Seminars" at bounding box center [1165, 202] width 78 height 17
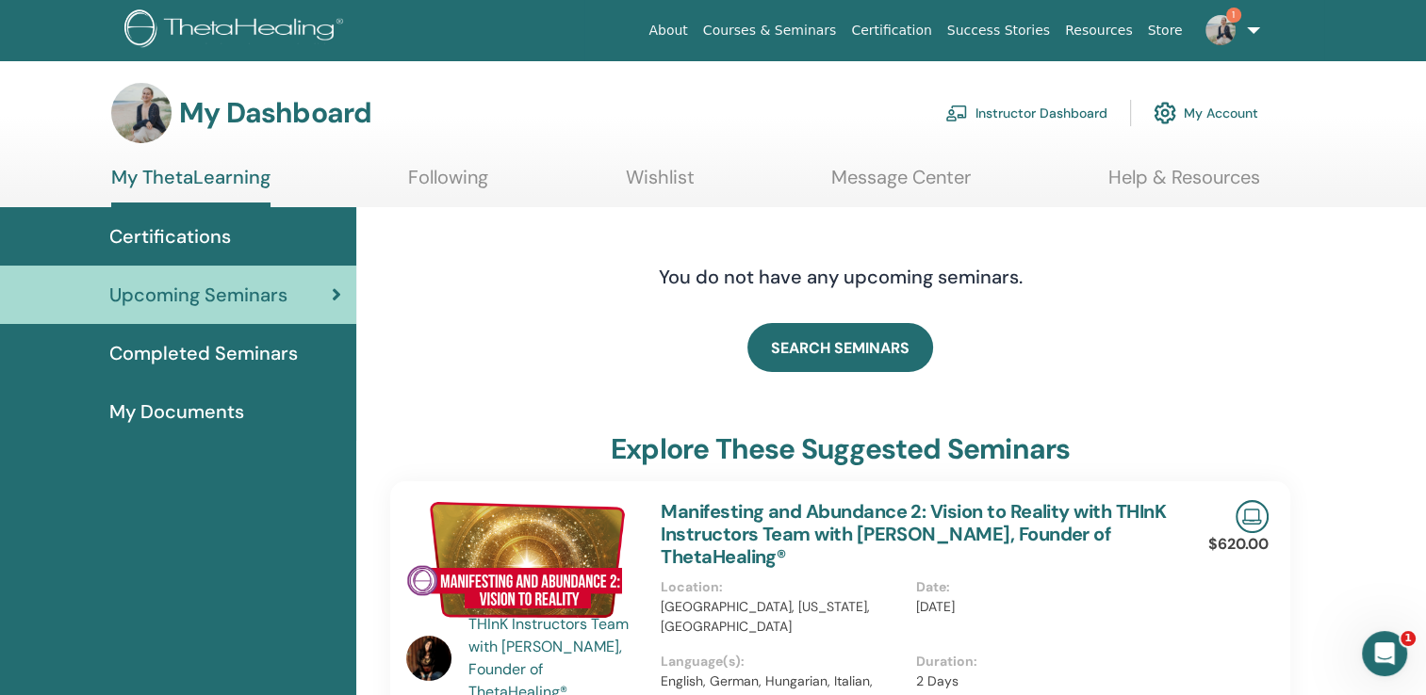
click at [1247, 39] on link "1" at bounding box center [1228, 30] width 77 height 60
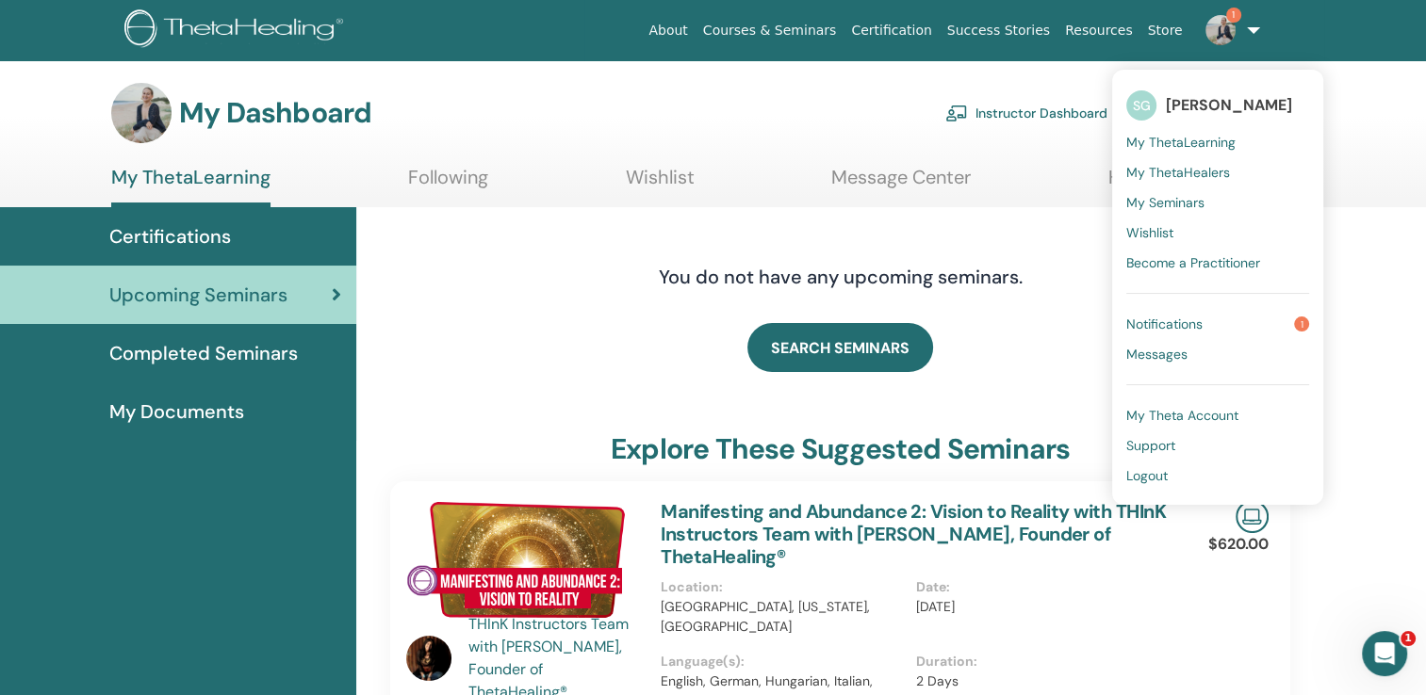
click at [1162, 416] on span "My Theta Account" at bounding box center [1182, 415] width 112 height 17
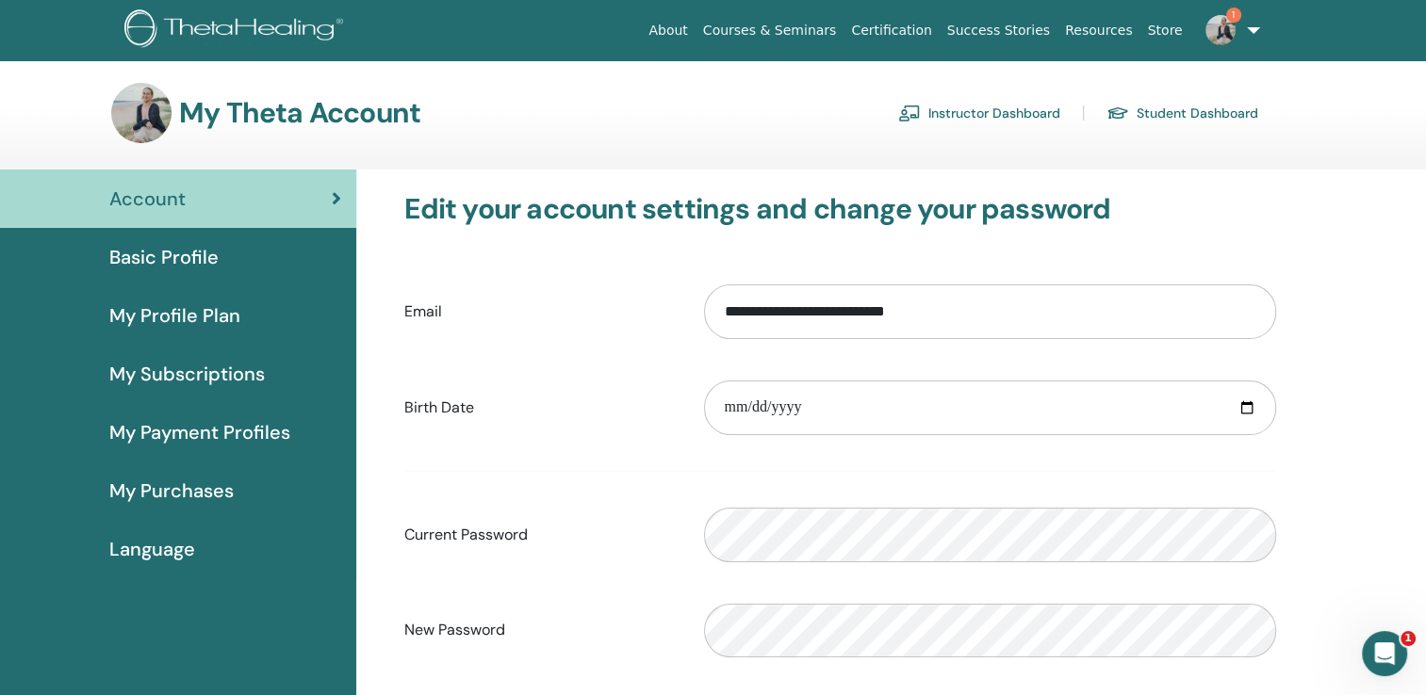
click at [1024, 107] on link "Instructor Dashboard" at bounding box center [979, 113] width 162 height 30
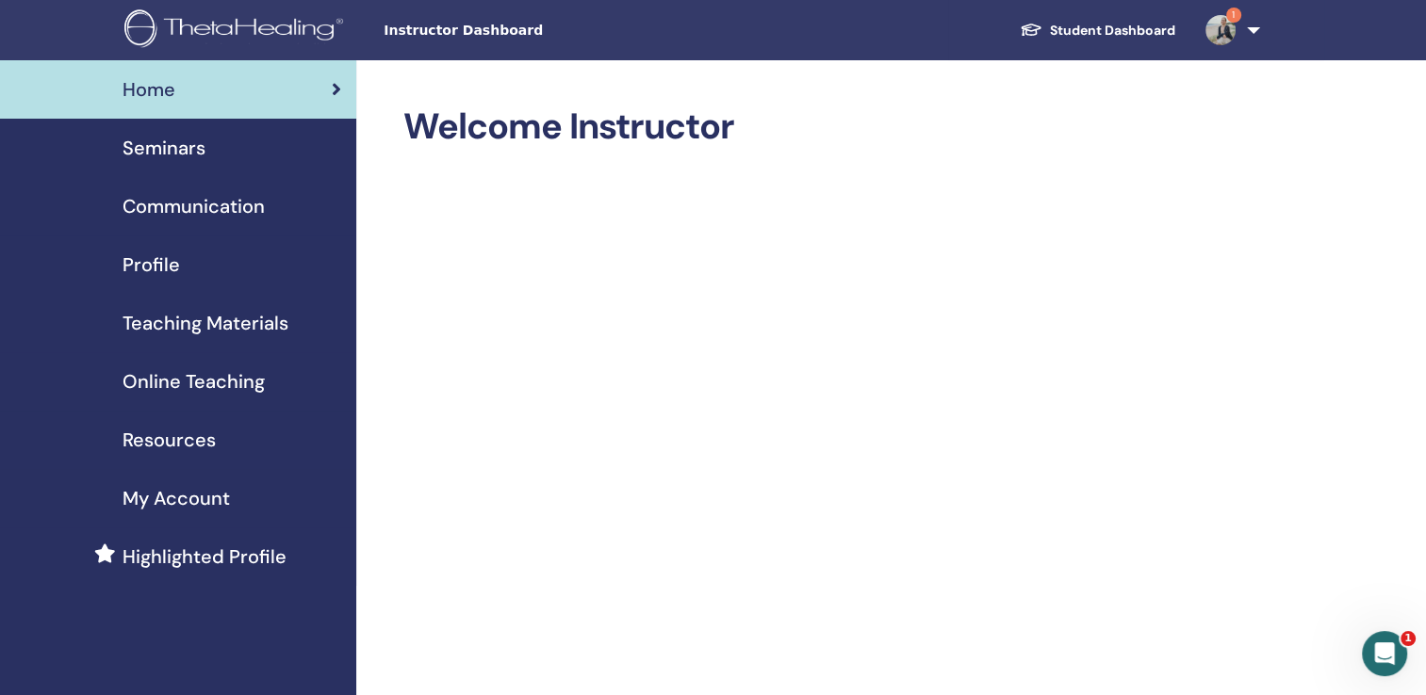
click at [175, 494] on span "My Account" at bounding box center [176, 498] width 107 height 28
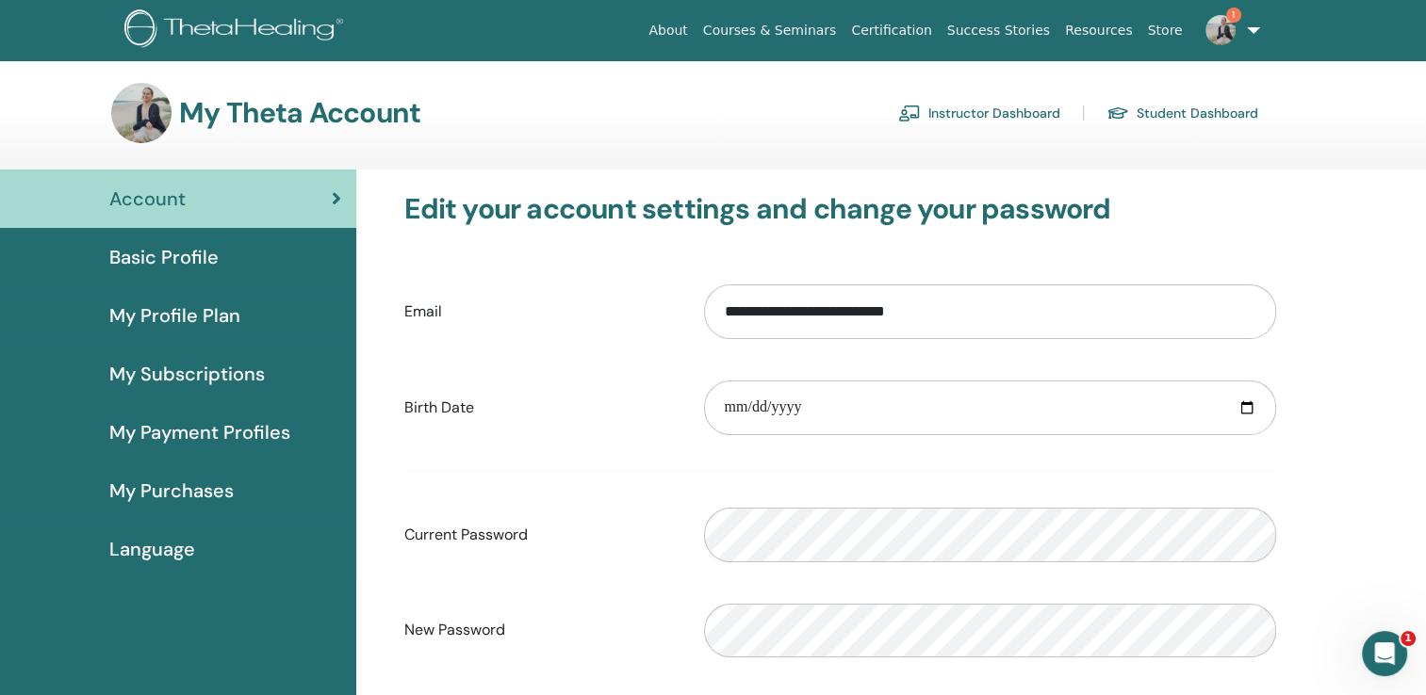
click at [1143, 116] on link "Student Dashboard" at bounding box center [1182, 113] width 152 height 30
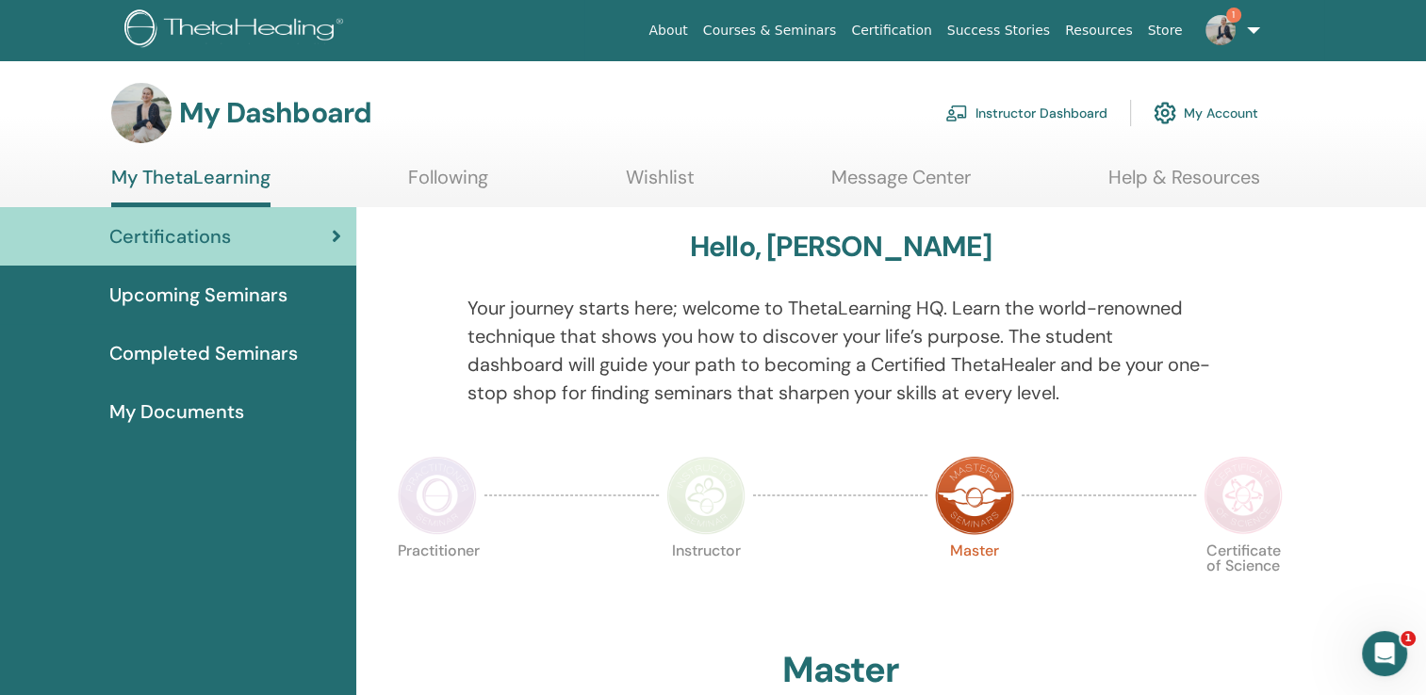
click at [923, 31] on link "Certification" at bounding box center [890, 30] width 95 height 35
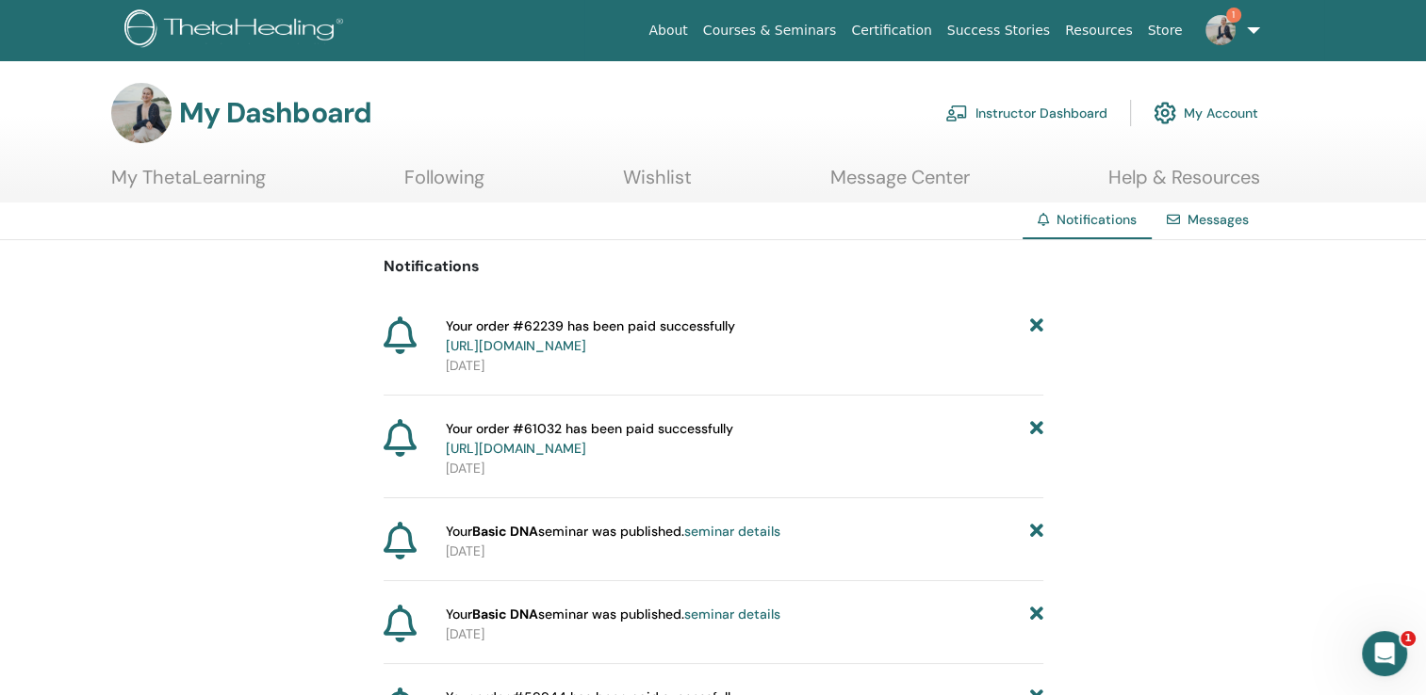
click at [564, 346] on link "[URL][DOMAIN_NAME]" at bounding box center [516, 345] width 140 height 17
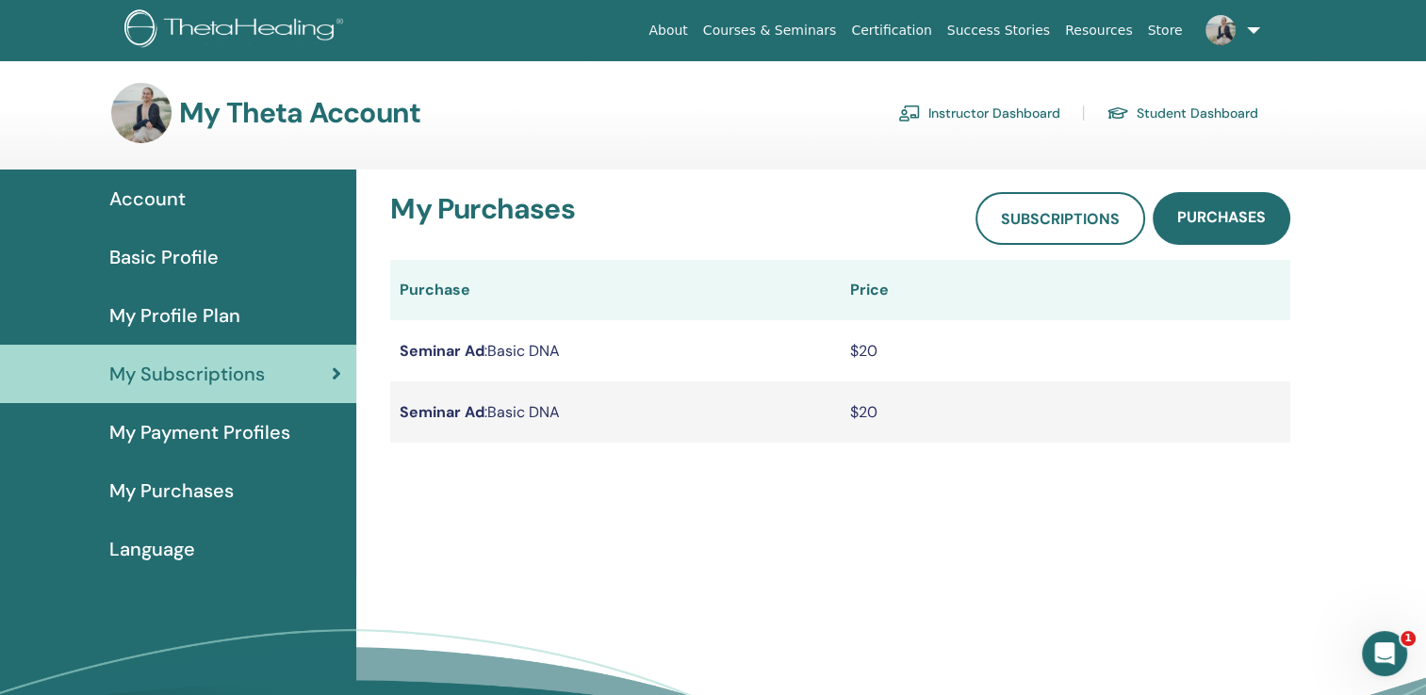
click at [206, 437] on span "My Payment Profiles" at bounding box center [199, 432] width 181 height 28
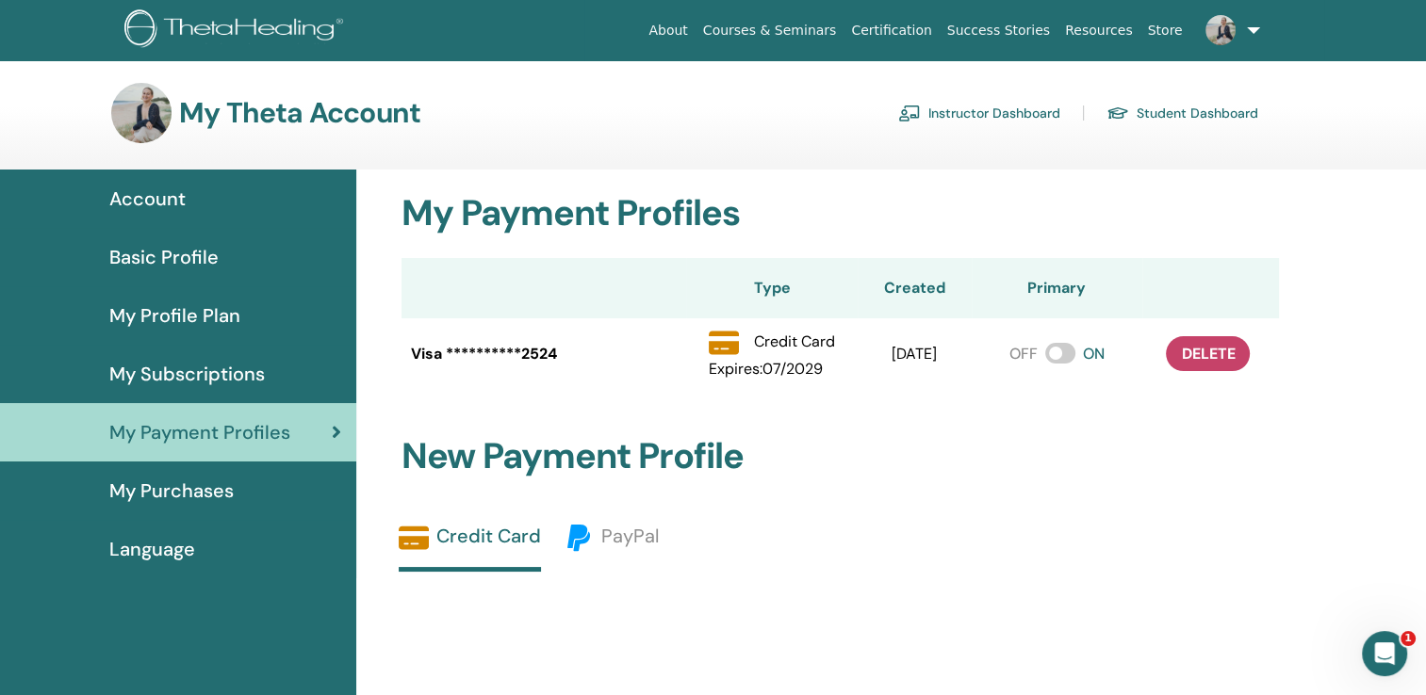
click at [1230, 25] on img at bounding box center [1220, 30] width 30 height 30
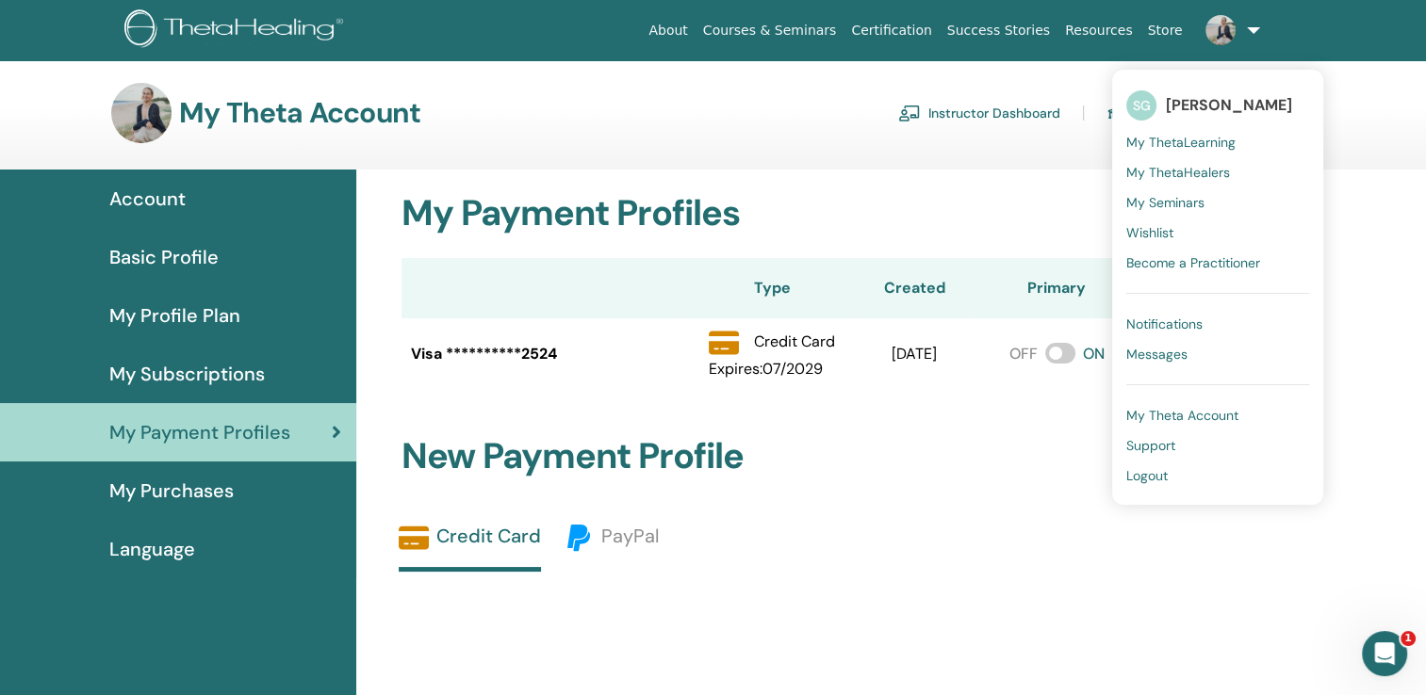
click at [1187, 139] on span "My ThetaLearning" at bounding box center [1180, 142] width 109 height 17
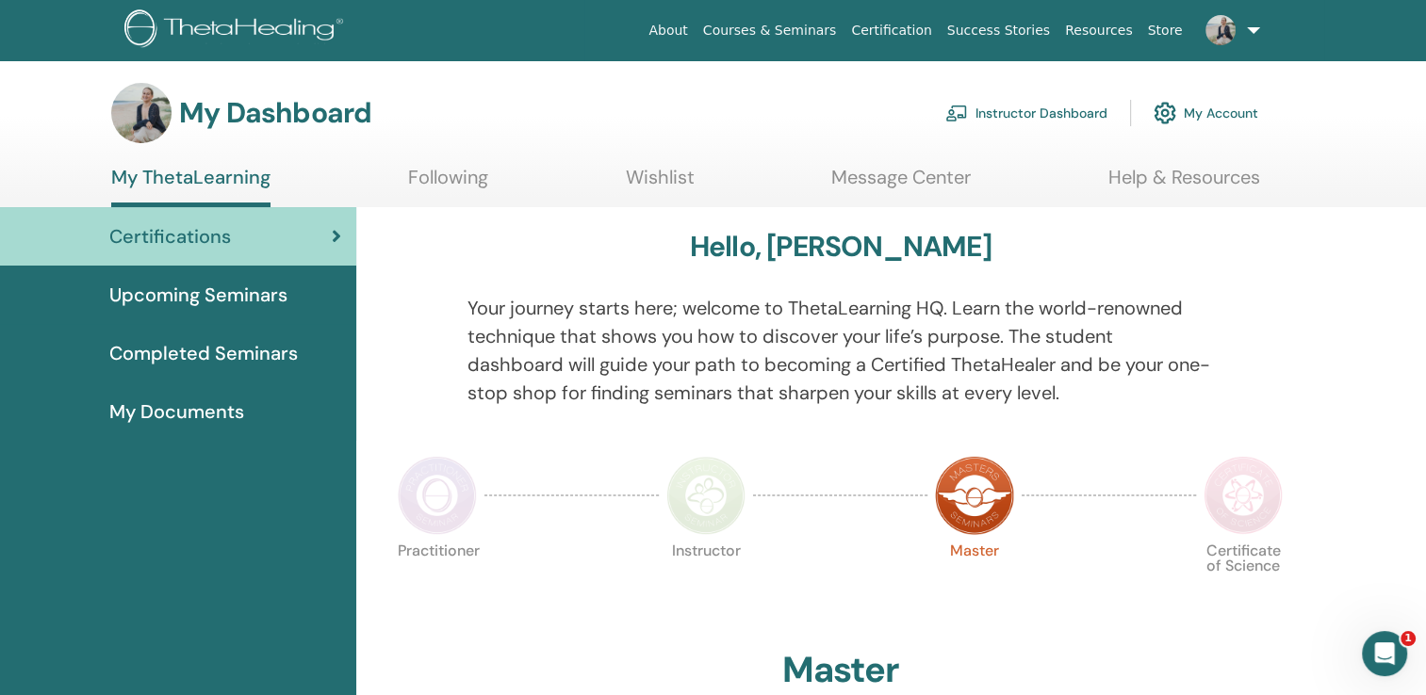
click at [1244, 25] on link at bounding box center [1228, 30] width 77 height 60
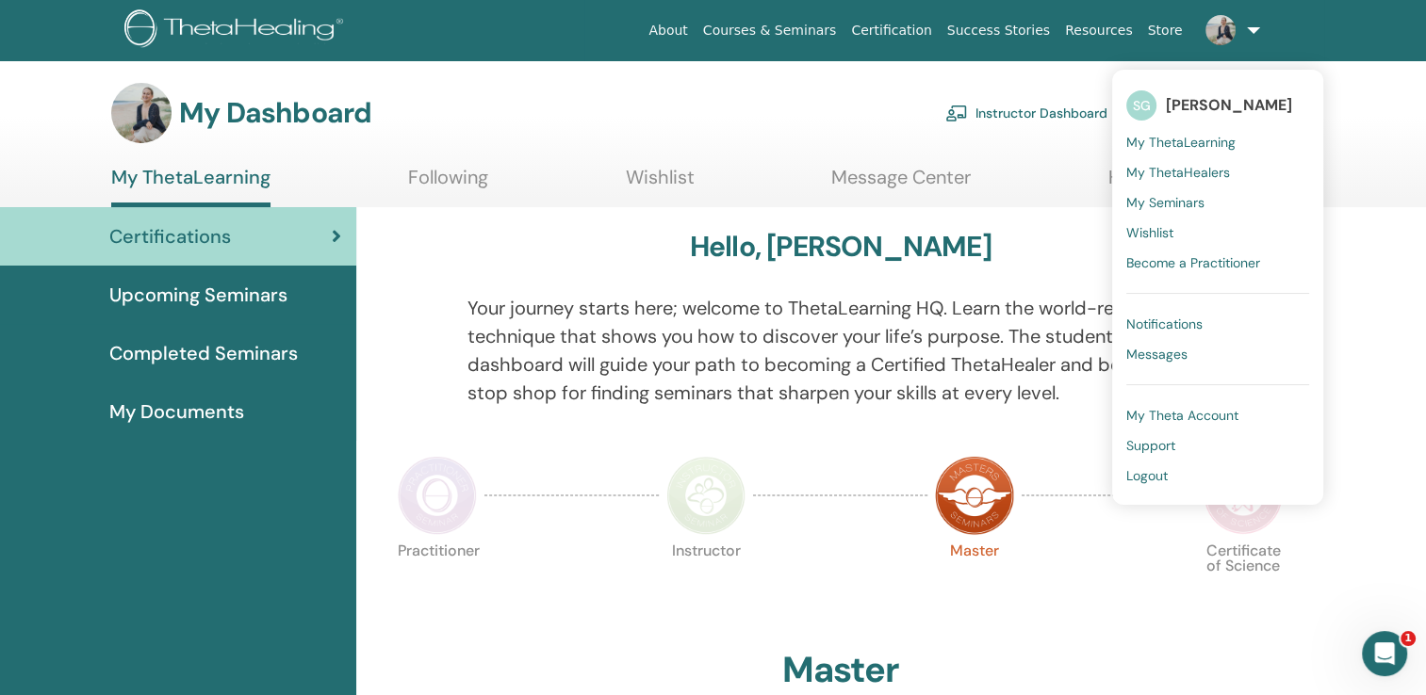
click at [1157, 194] on span "My Seminars" at bounding box center [1165, 202] width 78 height 17
